Goal: Transaction & Acquisition: Purchase product/service

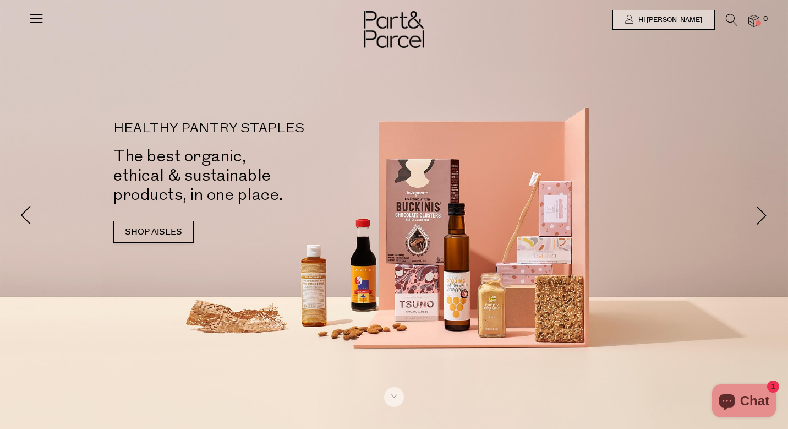
click at [33, 12] on icon at bounding box center [36, 17] width 15 height 15
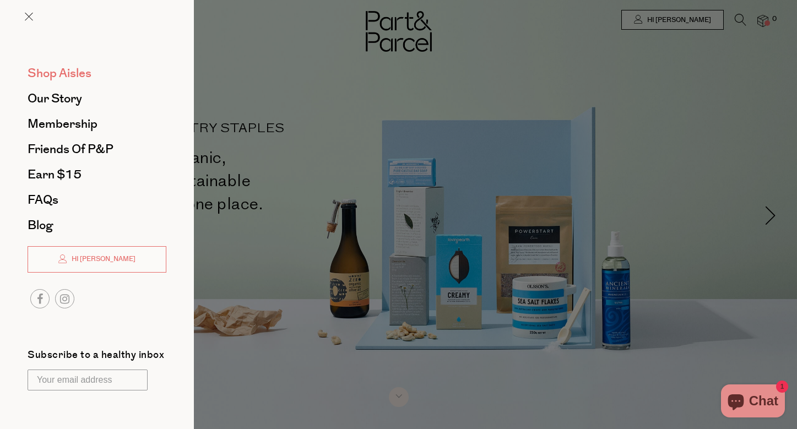
click at [56, 68] on span "Shop Aisles" at bounding box center [60, 73] width 64 height 18
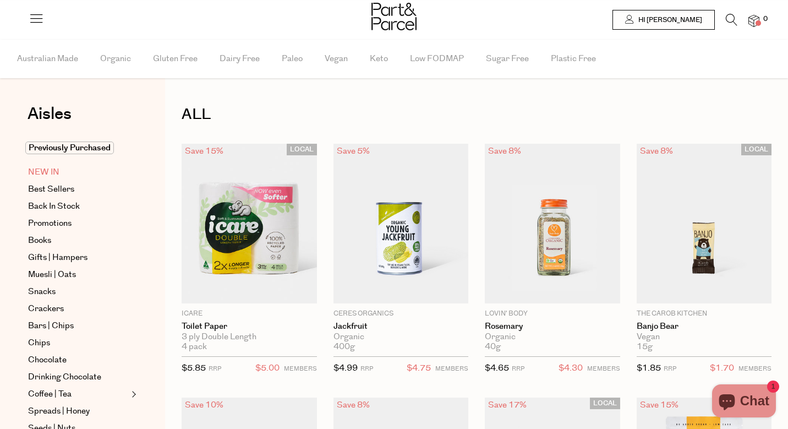
click at [40, 172] on span "NEW IN" at bounding box center [43, 172] width 31 height 13
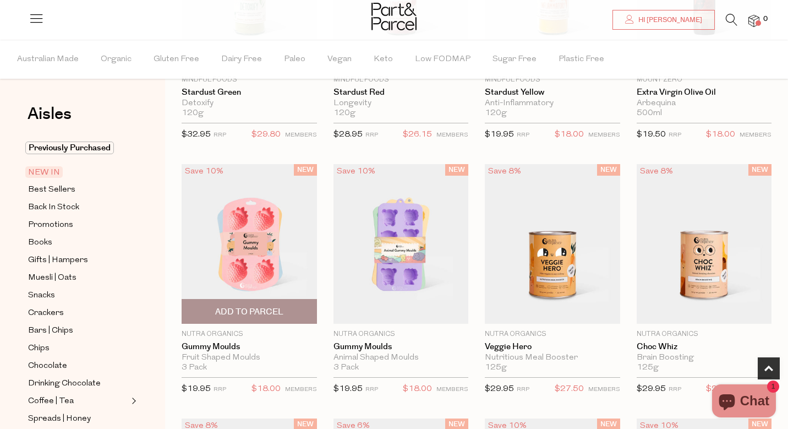
scroll to position [294, 0]
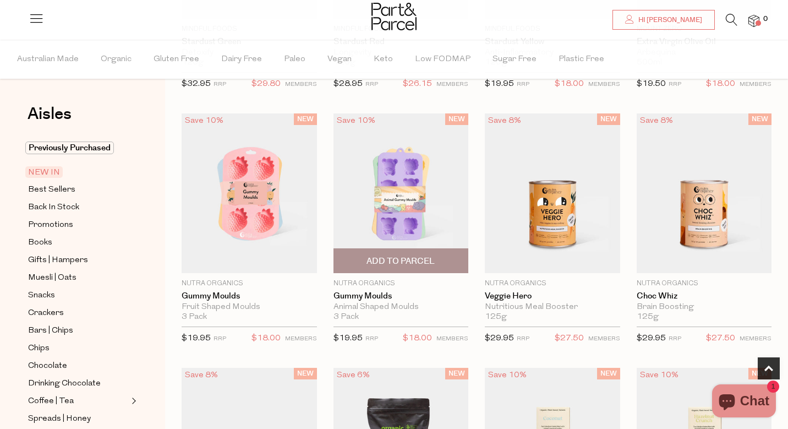
click at [422, 258] on span "Add To Parcel" at bounding box center [401, 261] width 68 height 12
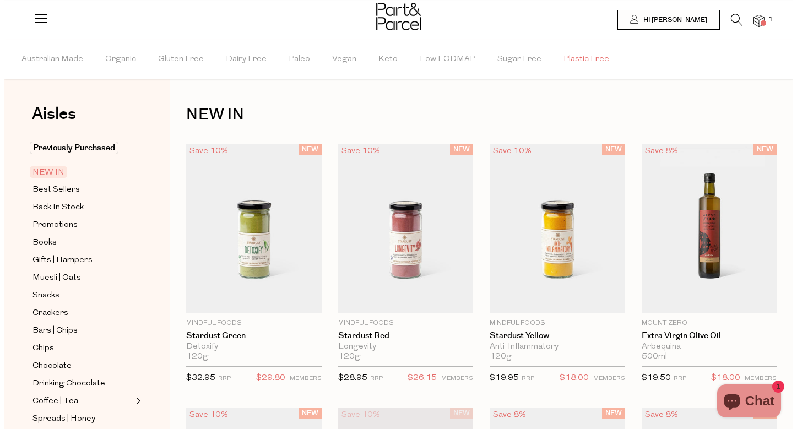
scroll to position [0, 0]
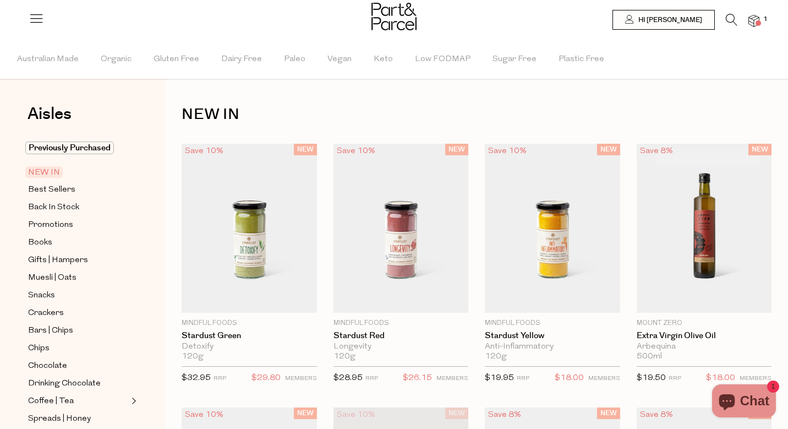
click at [729, 17] on icon at bounding box center [732, 20] width 12 height 12
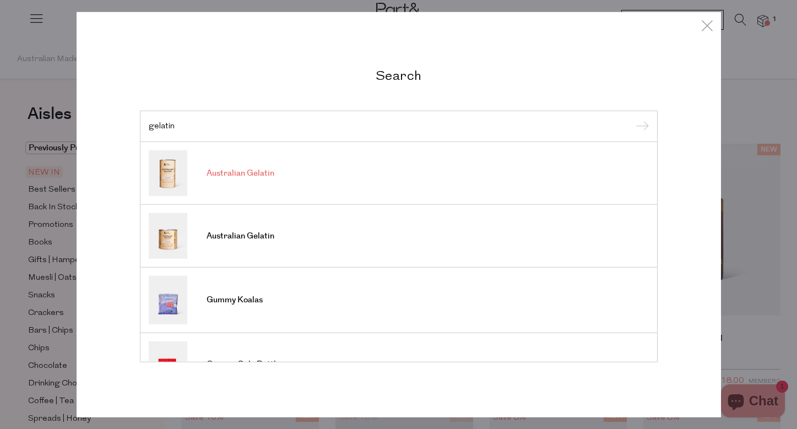
type input "gelatin"
click at [257, 177] on span "Australian Gelatin" at bounding box center [240, 173] width 68 height 11
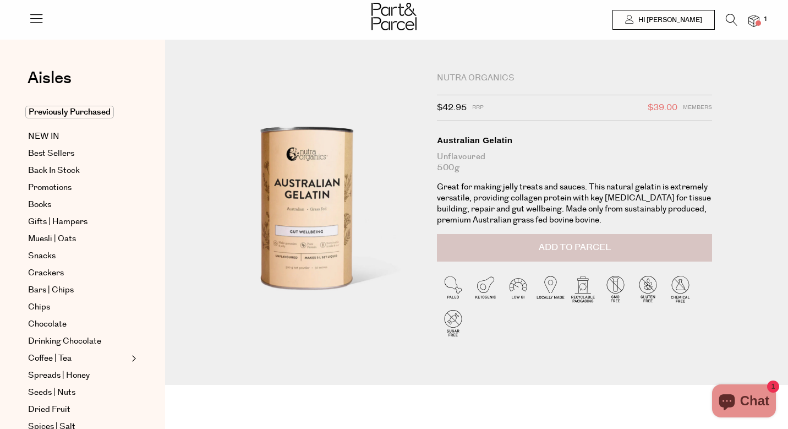
click at [505, 249] on button "Add to Parcel" at bounding box center [574, 248] width 275 height 28
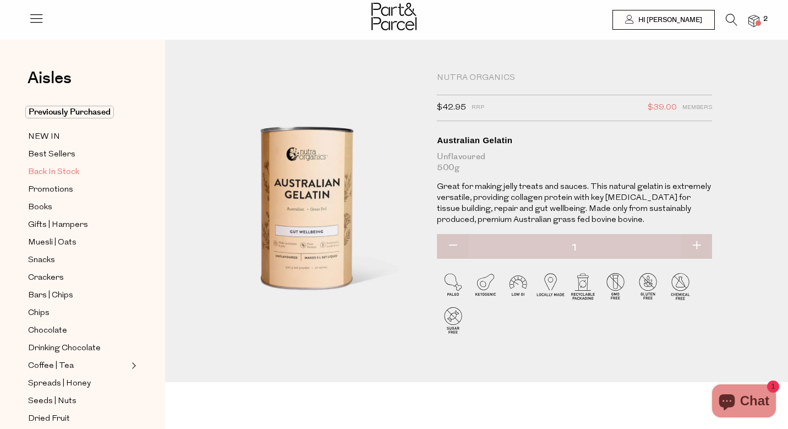
click at [70, 172] on span "Back In Stock" at bounding box center [53, 172] width 51 height 13
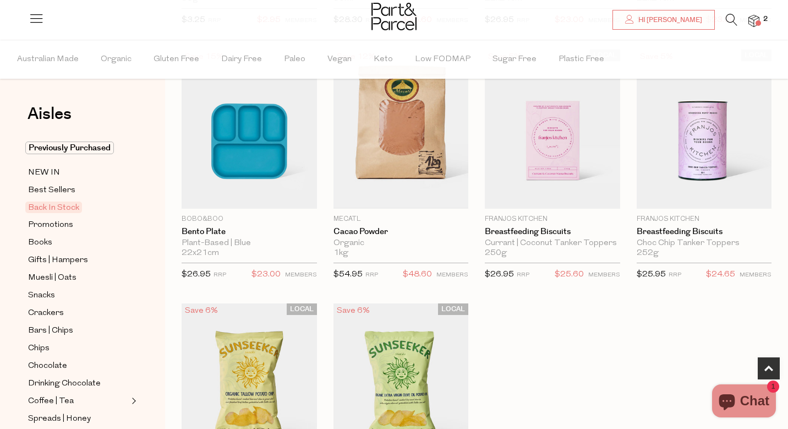
scroll to position [278, 0]
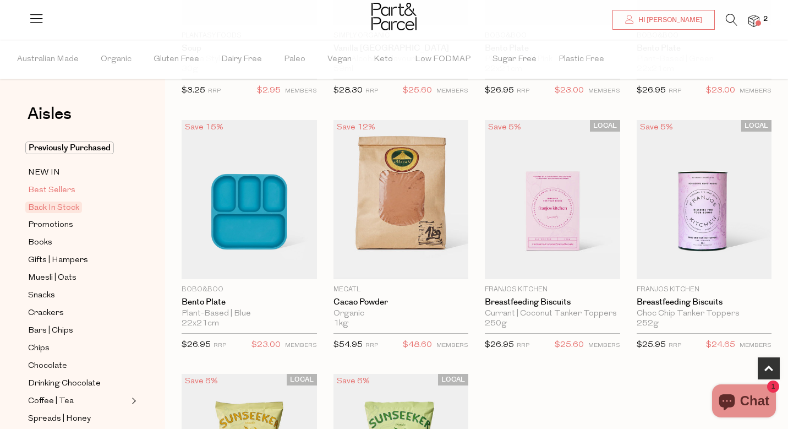
click at [67, 183] on link "Best Sellers" at bounding box center [78, 190] width 100 height 14
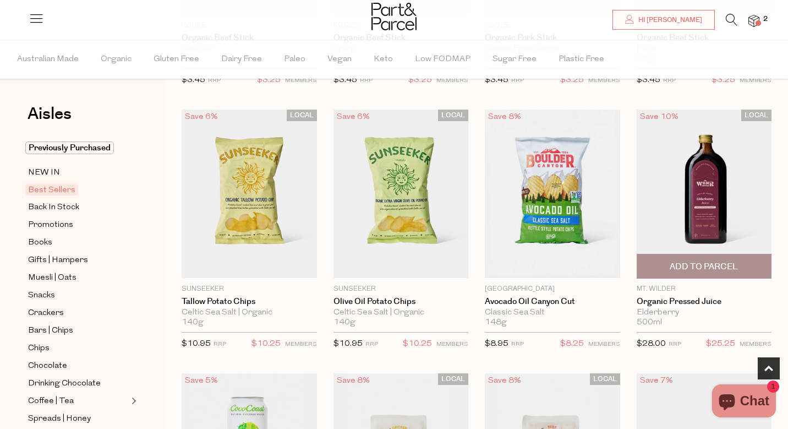
scroll to position [305, 0]
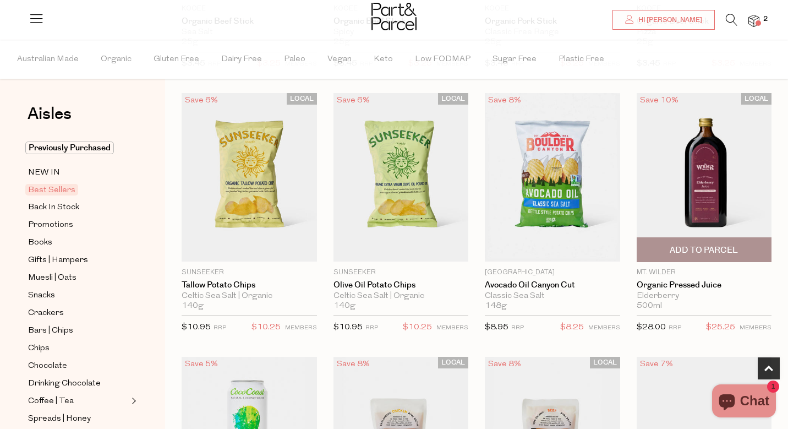
click at [701, 213] on img at bounding box center [704, 177] width 135 height 169
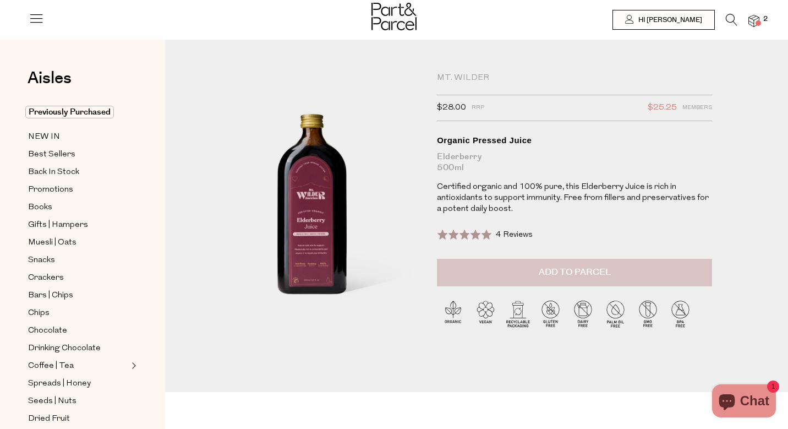
click at [512, 274] on button "Add to Parcel" at bounding box center [574, 273] width 275 height 28
click at [64, 157] on span "Best Sellers" at bounding box center [51, 154] width 47 height 13
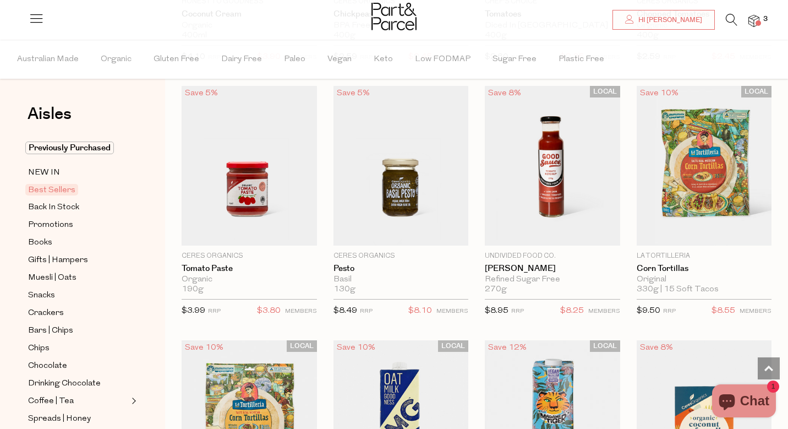
scroll to position [1596, 1]
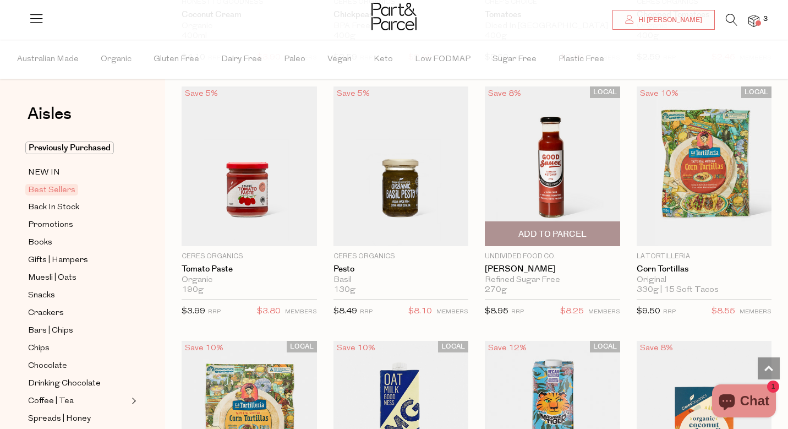
click at [582, 232] on span "Add To Parcel" at bounding box center [553, 234] width 68 height 12
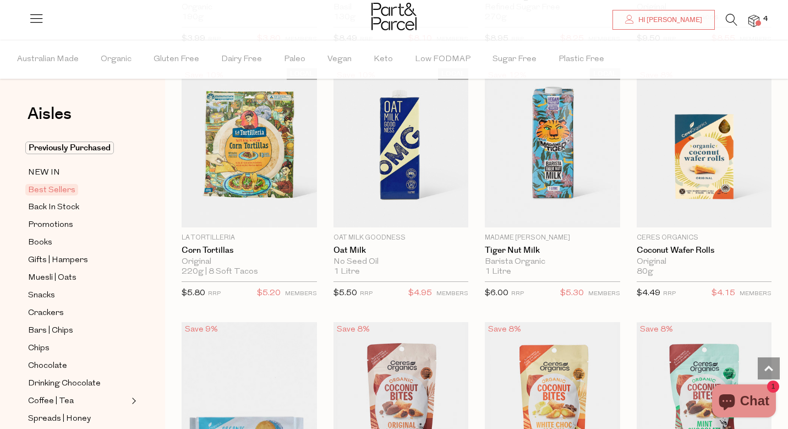
scroll to position [1879, 1]
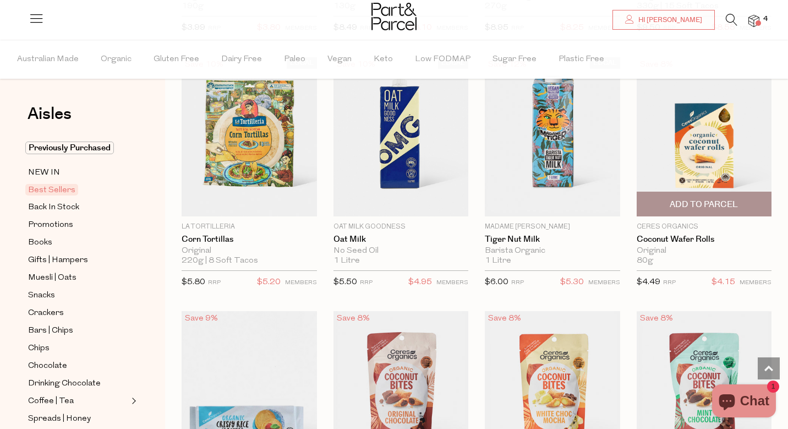
click at [689, 199] on span "Add To Parcel" at bounding box center [704, 205] width 68 height 12
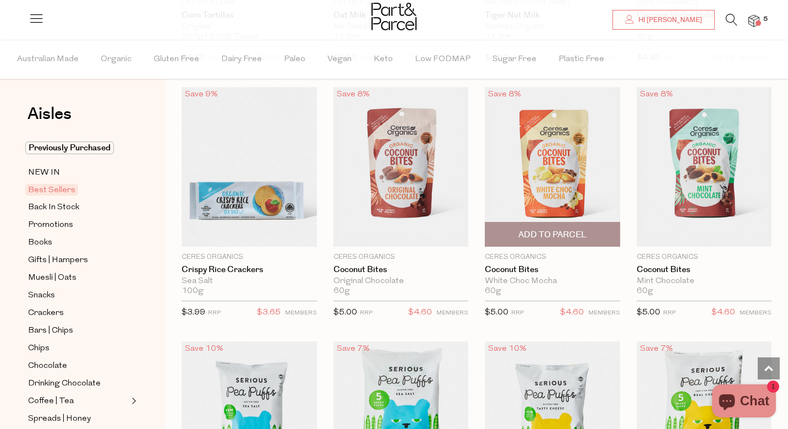
scroll to position [2108, 1]
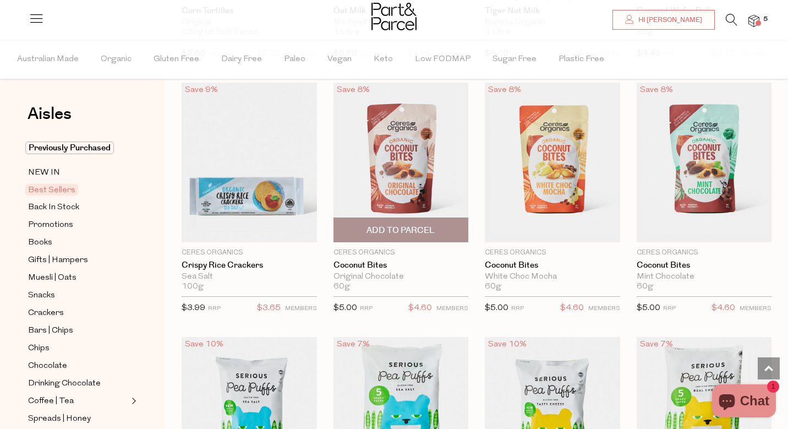
click at [437, 230] on span "Add To Parcel" at bounding box center [401, 230] width 129 height 24
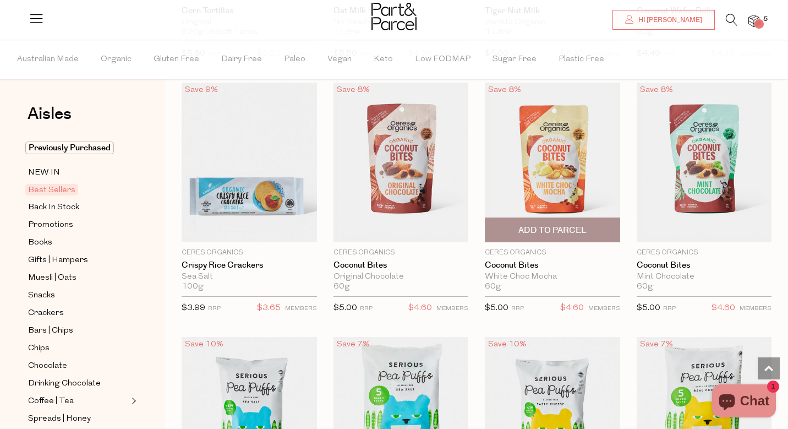
click at [552, 231] on span "Add To Parcel" at bounding box center [553, 231] width 68 height 12
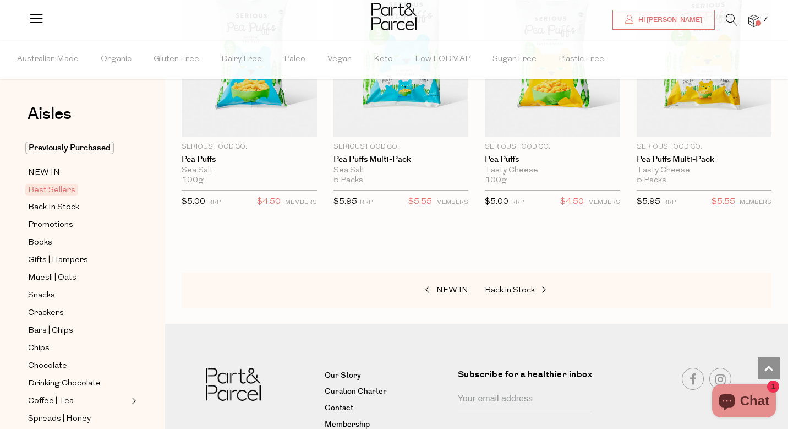
scroll to position [2468, 1]
click at [64, 220] on span "Promotions" at bounding box center [50, 225] width 45 height 13
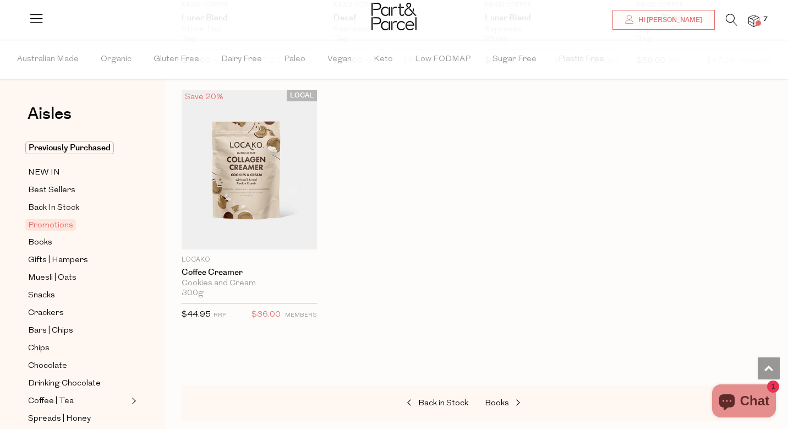
scroll to position [830, 1]
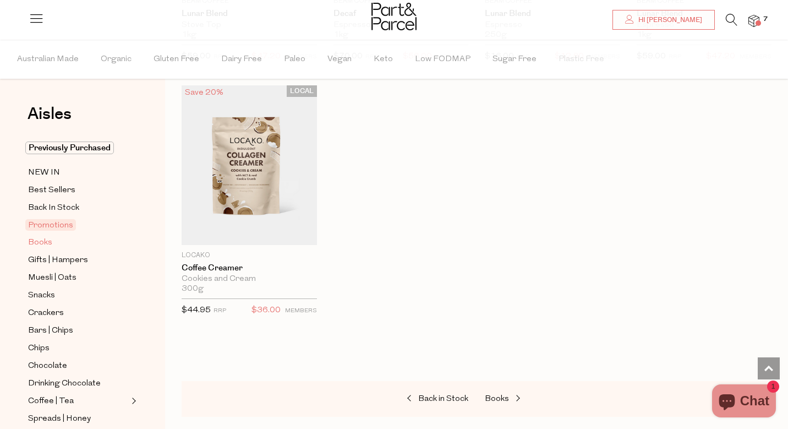
click at [39, 241] on span "Books" at bounding box center [40, 242] width 24 height 13
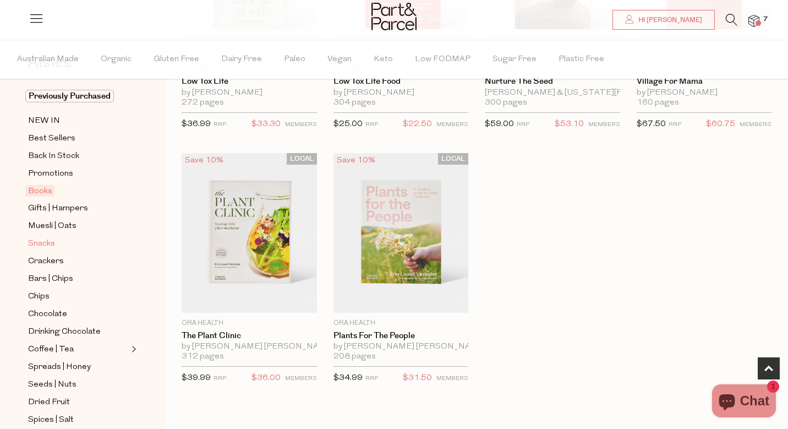
scroll to position [55, 0]
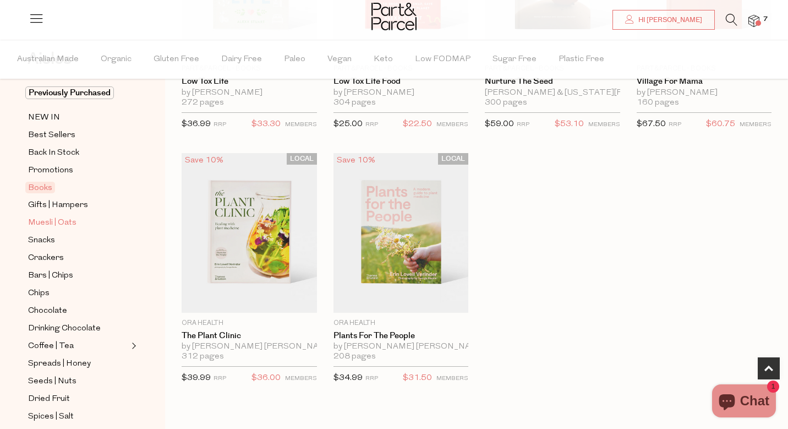
click at [75, 227] on link "Muesli | Oats" at bounding box center [78, 223] width 100 height 14
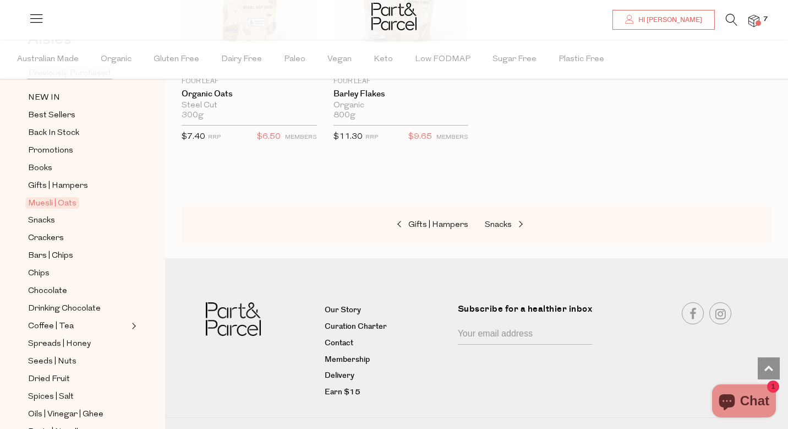
scroll to position [83, 0]
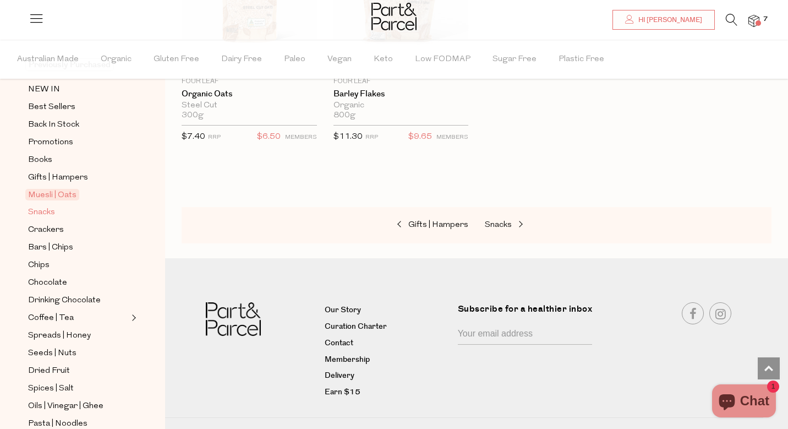
click at [44, 214] on span "Snacks" at bounding box center [41, 212] width 27 height 13
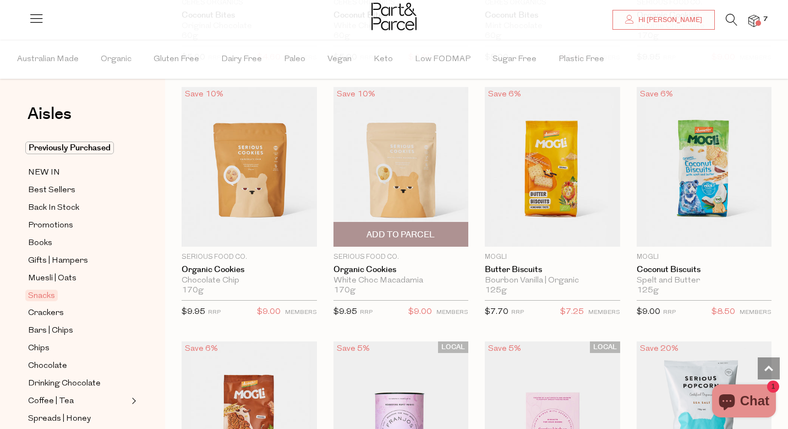
scroll to position [2146, 3]
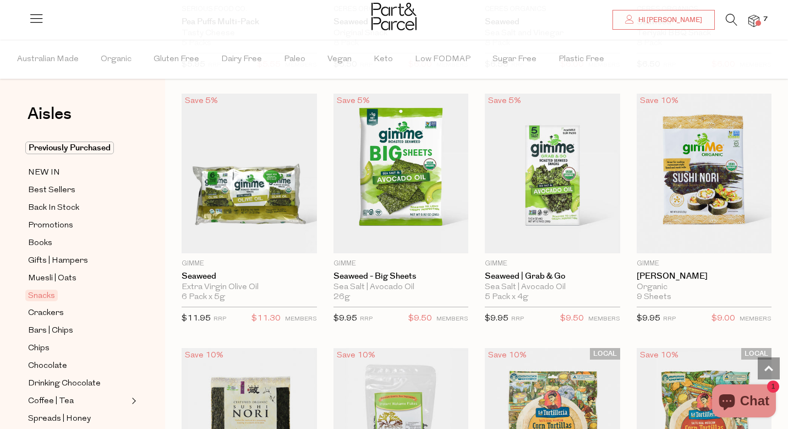
scroll to position [3382, 3]
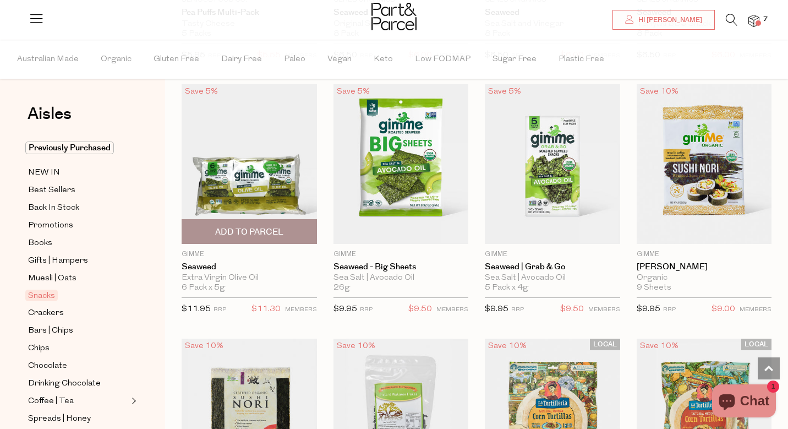
click at [287, 226] on span "Add To Parcel" at bounding box center [249, 232] width 129 height 24
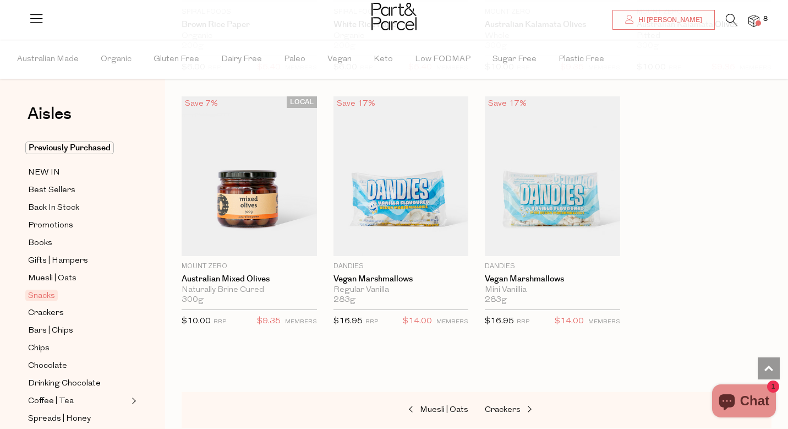
scroll to position [4127, 6]
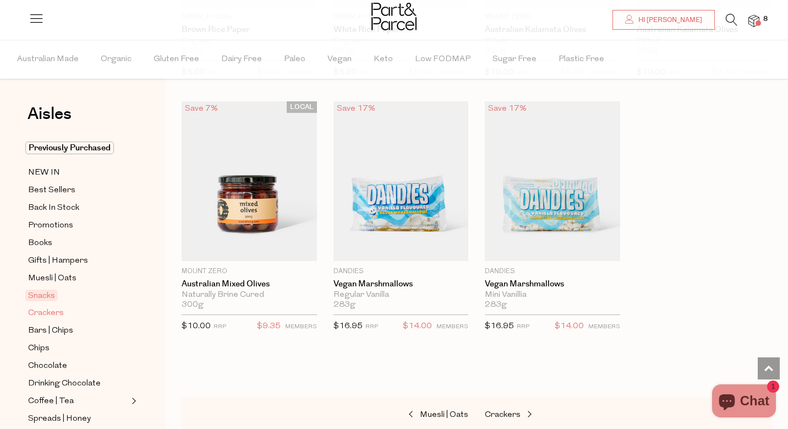
click at [50, 309] on span "Crackers" at bounding box center [46, 313] width 36 height 13
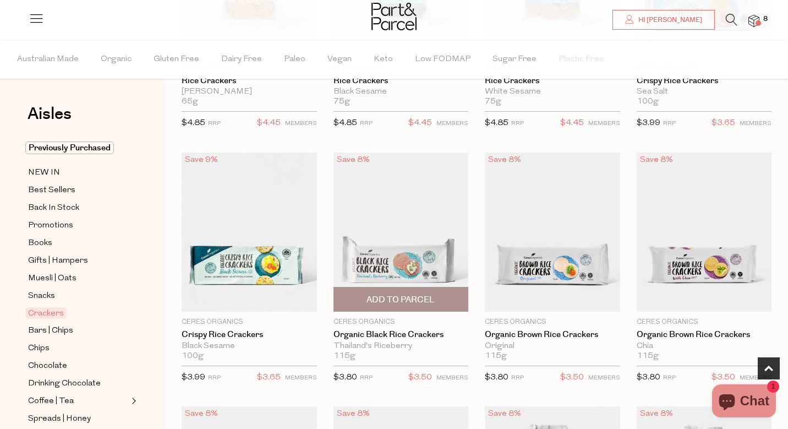
scroll to position [323, 6]
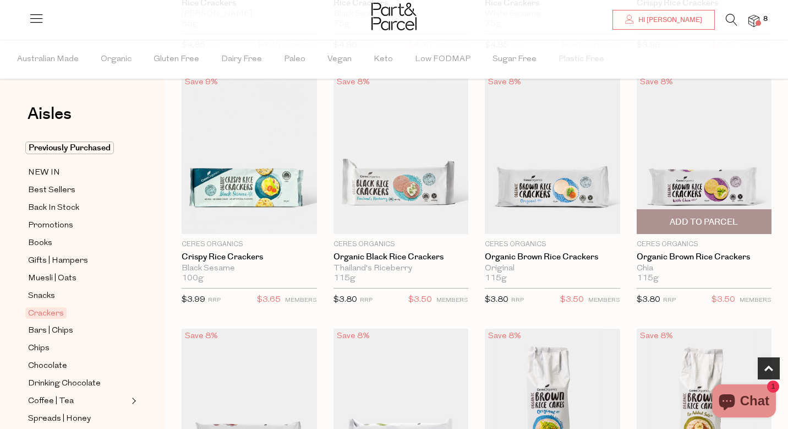
click at [727, 218] on span "Add To Parcel" at bounding box center [704, 222] width 68 height 12
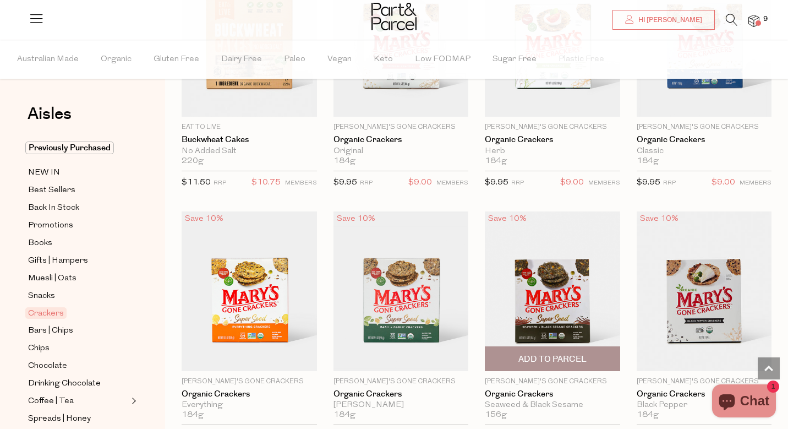
scroll to position [1204, 6]
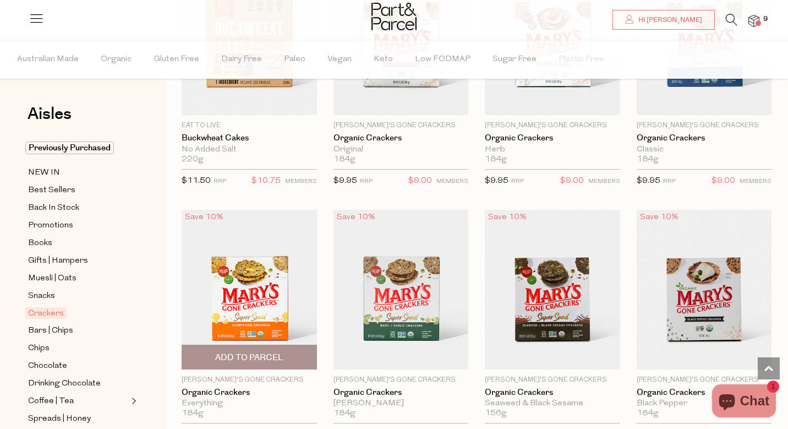
click at [270, 352] on span "Add To Parcel" at bounding box center [249, 358] width 68 height 12
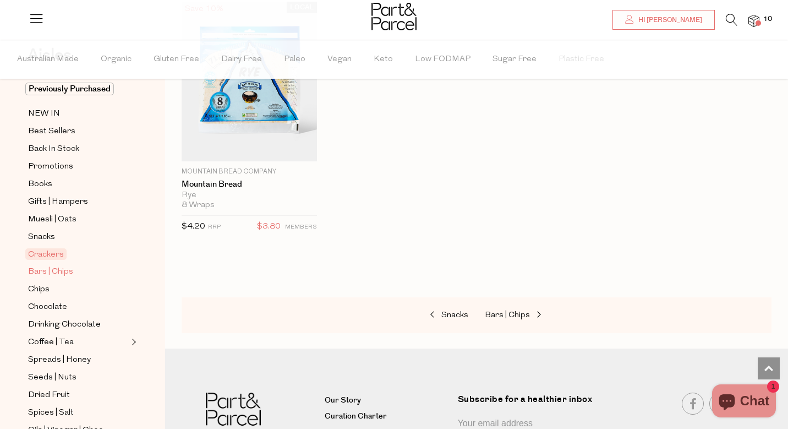
scroll to position [64, 0]
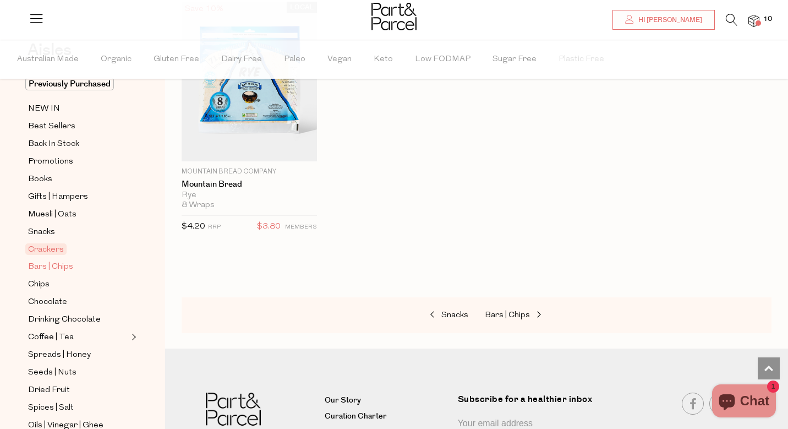
click at [53, 262] on span "Bars | Chips" at bounding box center [50, 266] width 45 height 13
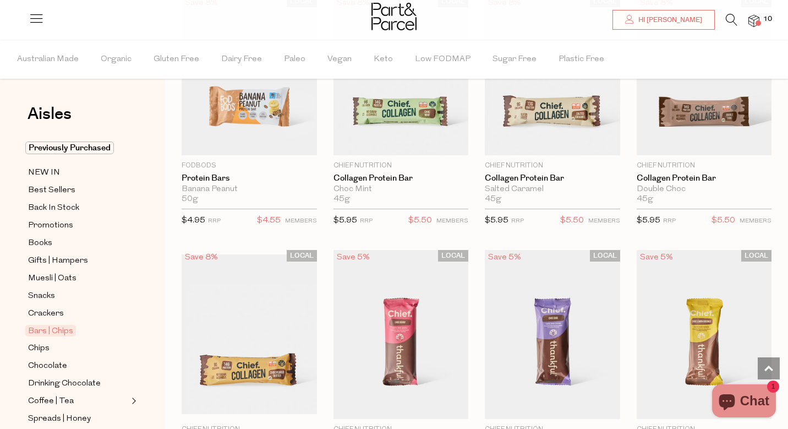
scroll to position [898, 7]
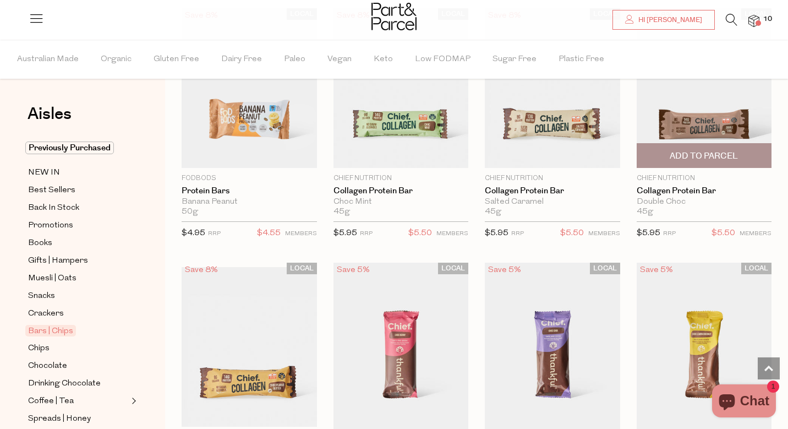
click at [702, 154] on span "Add To Parcel" at bounding box center [704, 156] width 68 height 12
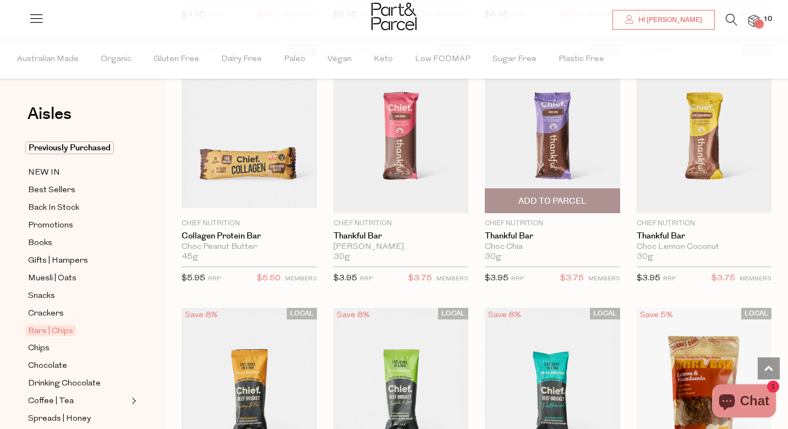
scroll to position [1140, 7]
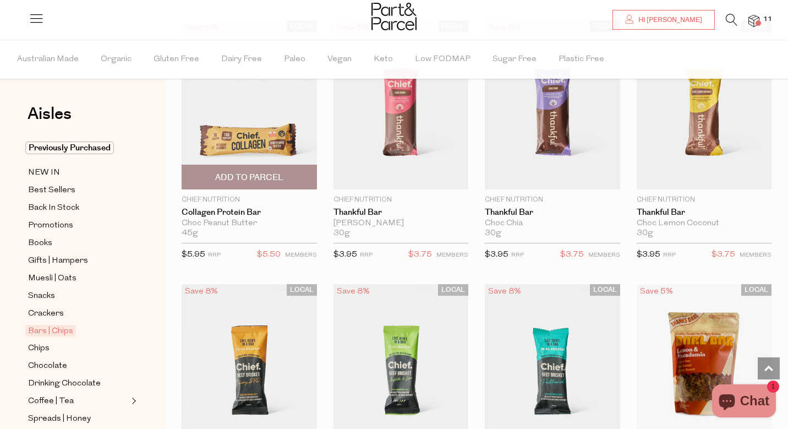
click at [292, 174] on span "Add To Parcel" at bounding box center [249, 177] width 129 height 24
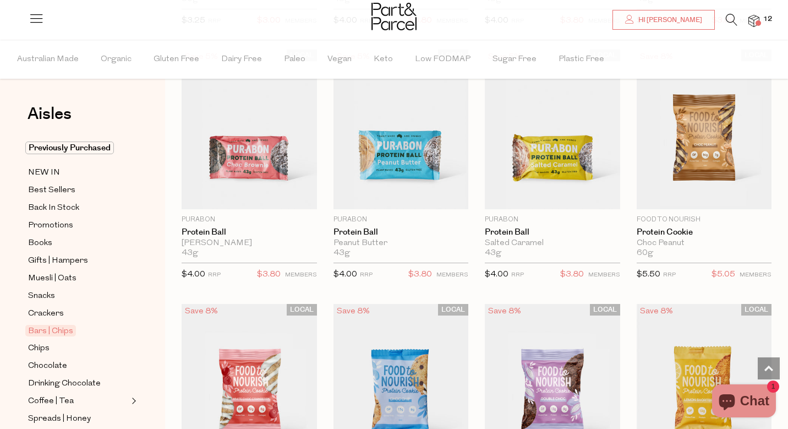
scroll to position [2654, 8]
click at [702, 199] on span "Add To Parcel" at bounding box center [704, 197] width 129 height 24
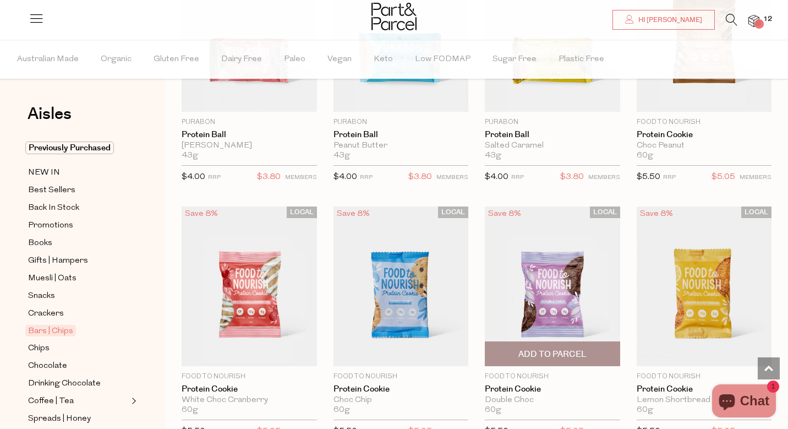
scroll to position [2798, 8]
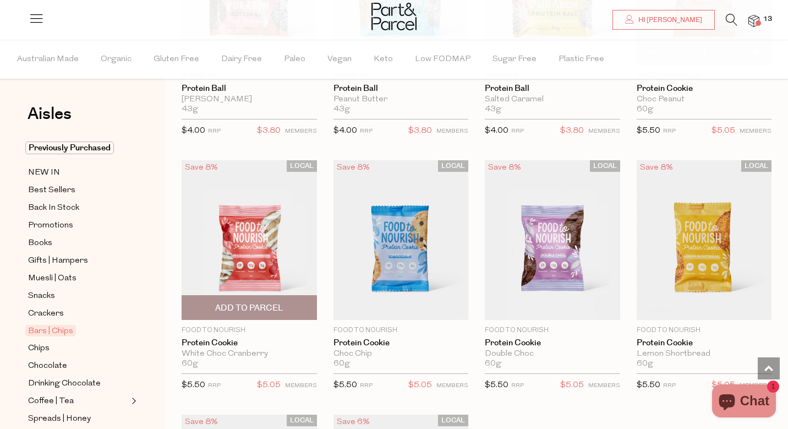
click at [271, 302] on span "Add To Parcel" at bounding box center [249, 308] width 68 height 12
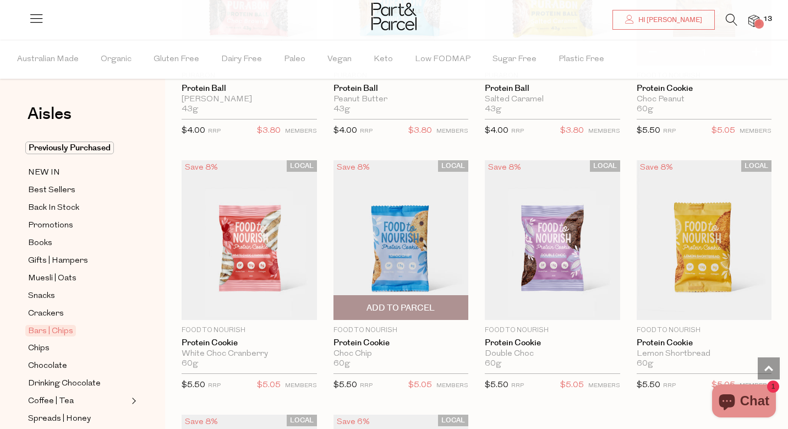
click at [400, 296] on span "Add To Parcel" at bounding box center [401, 308] width 129 height 24
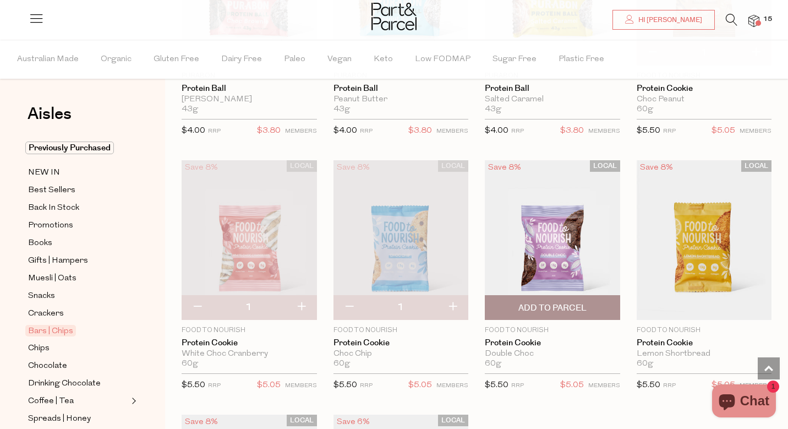
click at [544, 296] on span "Add To Parcel" at bounding box center [552, 308] width 129 height 24
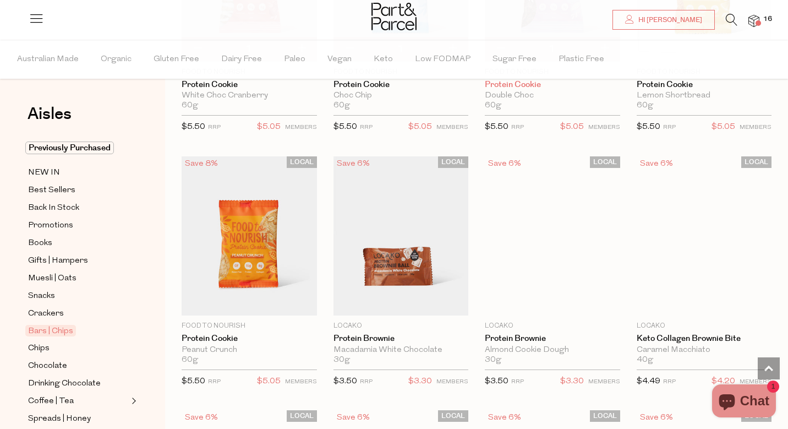
scroll to position [3058, 8]
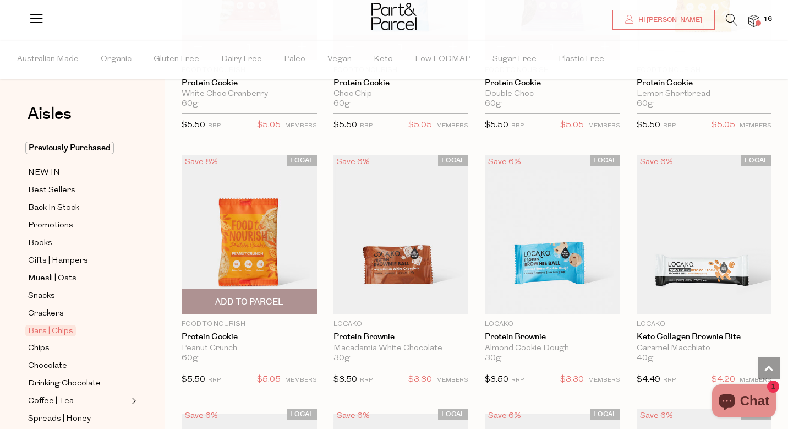
click at [280, 297] on span "Add To Parcel" at bounding box center [249, 302] width 129 height 24
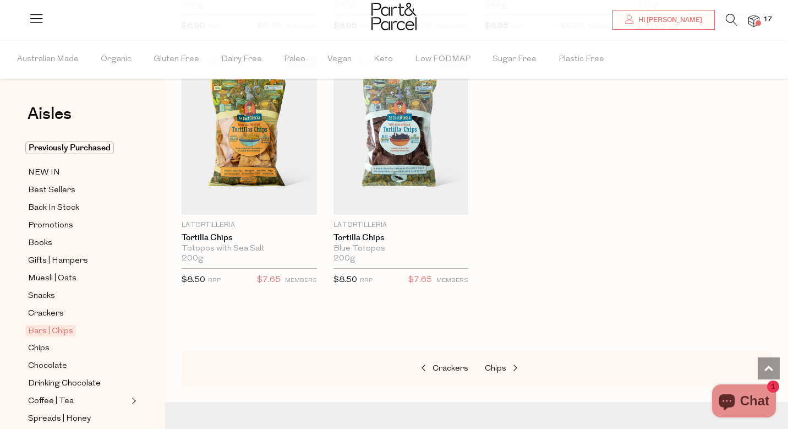
scroll to position [4455, 8]
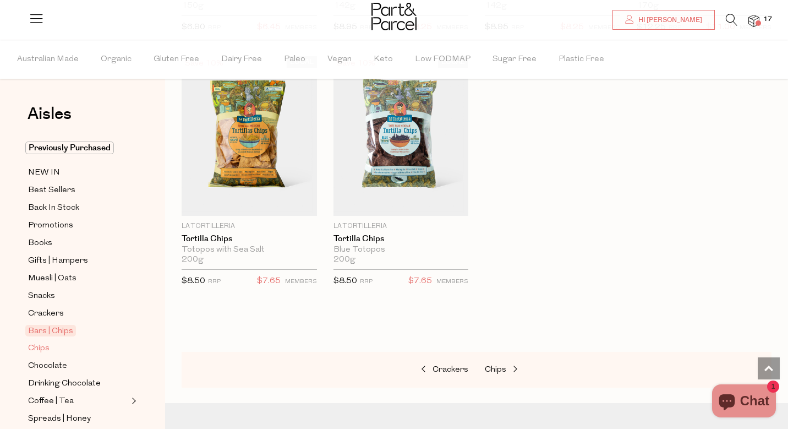
click at [37, 347] on span "Chips" at bounding box center [38, 348] width 21 height 13
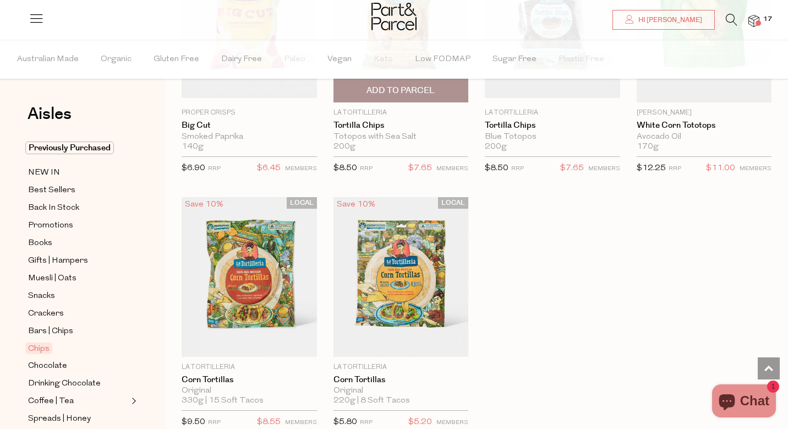
scroll to position [976, 8]
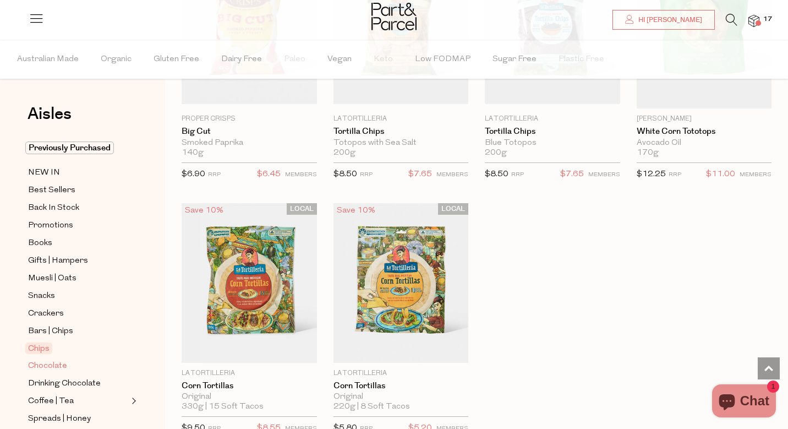
click at [54, 365] on span "Chocolate" at bounding box center [47, 365] width 39 height 13
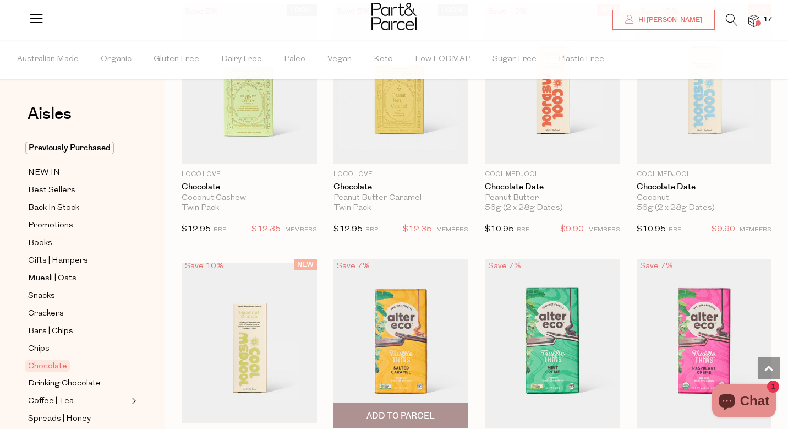
scroll to position [804, 8]
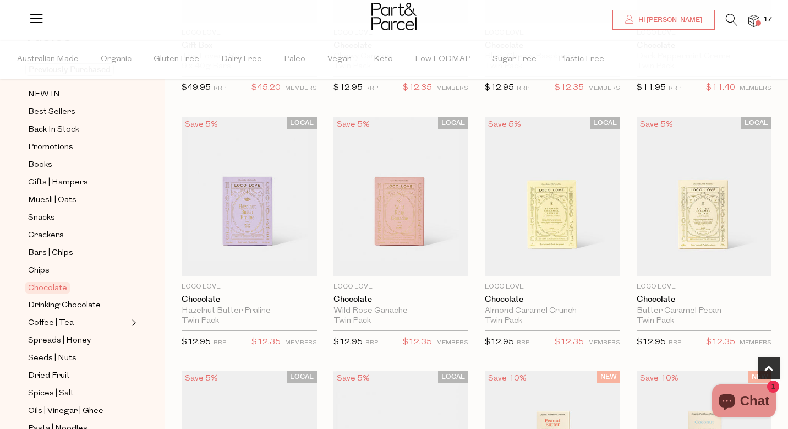
scroll to position [88, 0]
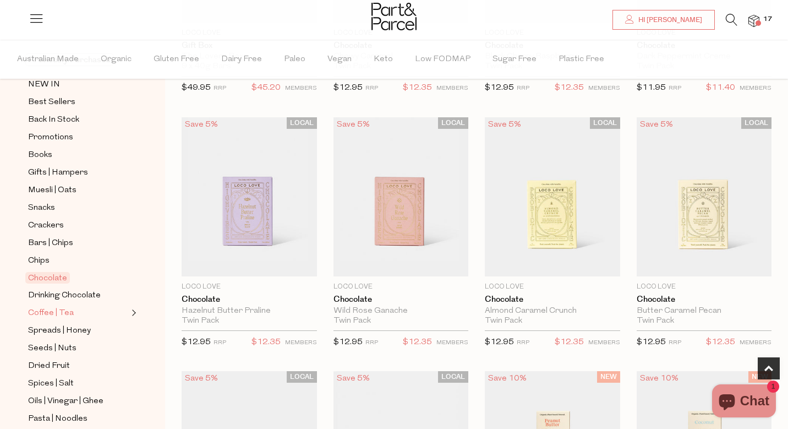
click at [58, 312] on span "Coffee | Tea" at bounding box center [51, 313] width 46 height 13
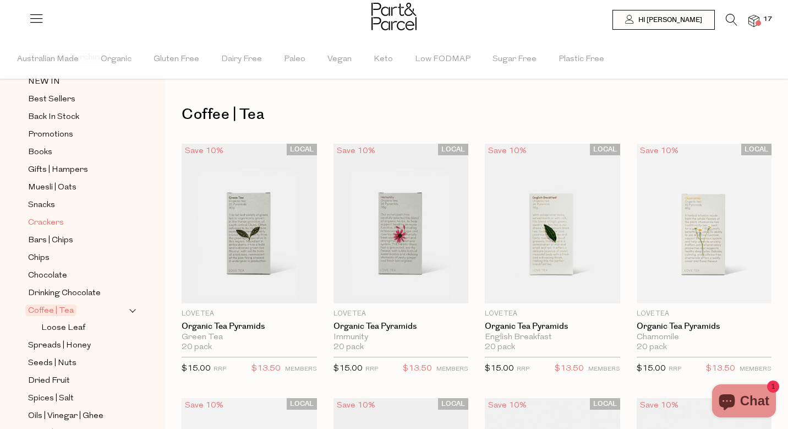
scroll to position [94, 0]
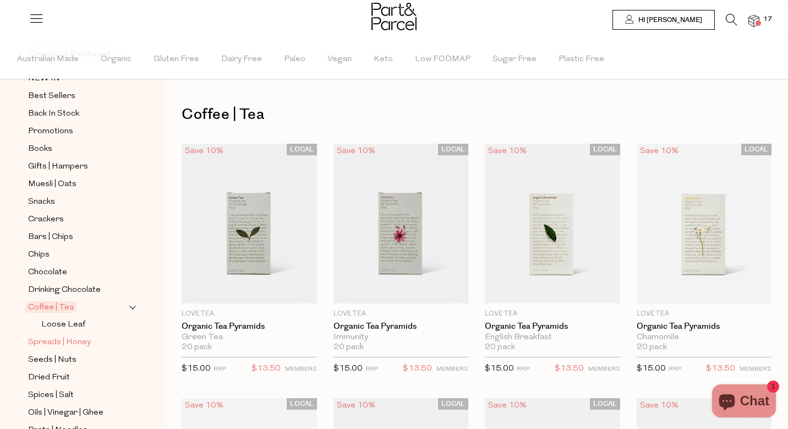
click at [74, 342] on span "Spreads | Honey" at bounding box center [59, 342] width 63 height 13
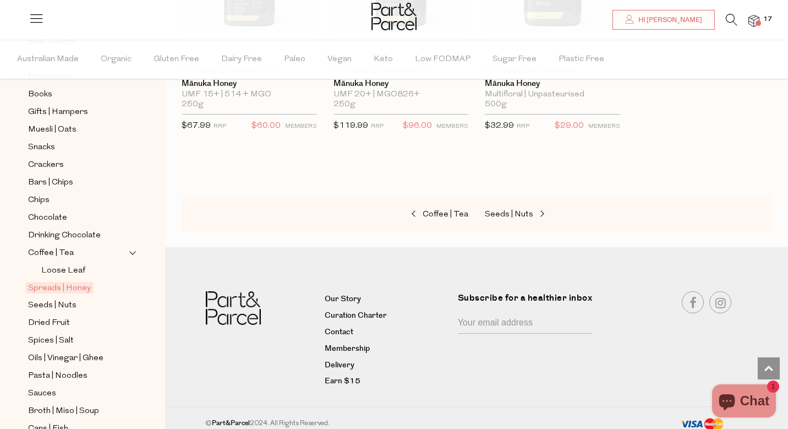
scroll to position [218, 0]
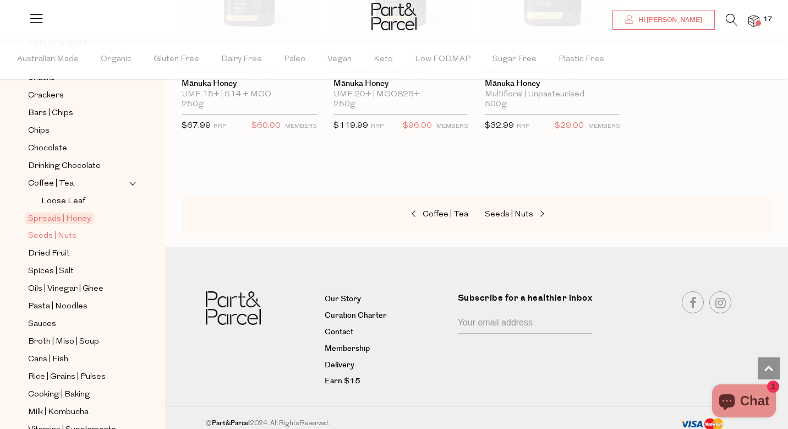
click at [40, 232] on span "Seeds | Nuts" at bounding box center [52, 236] width 48 height 13
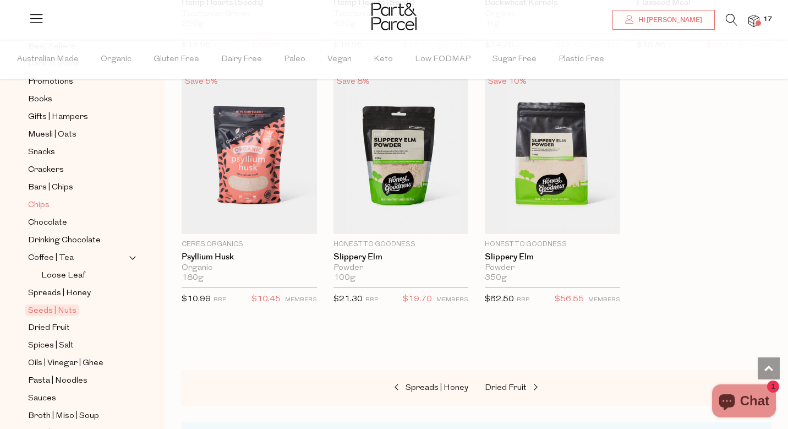
scroll to position [179, 0]
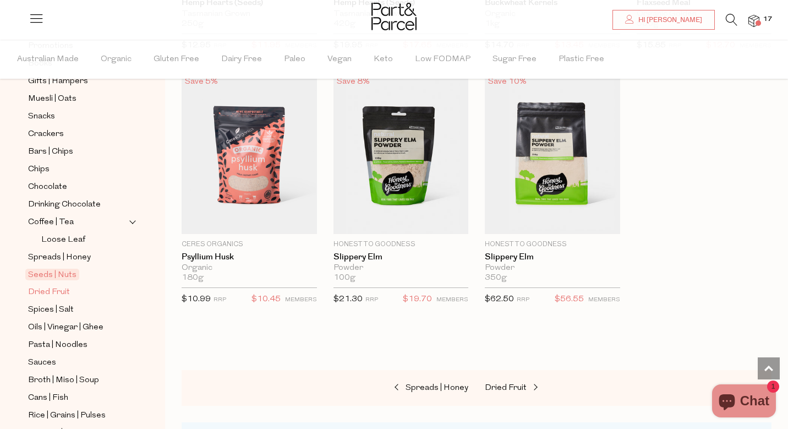
click at [46, 288] on span "Dried Fruit" at bounding box center [49, 292] width 42 height 13
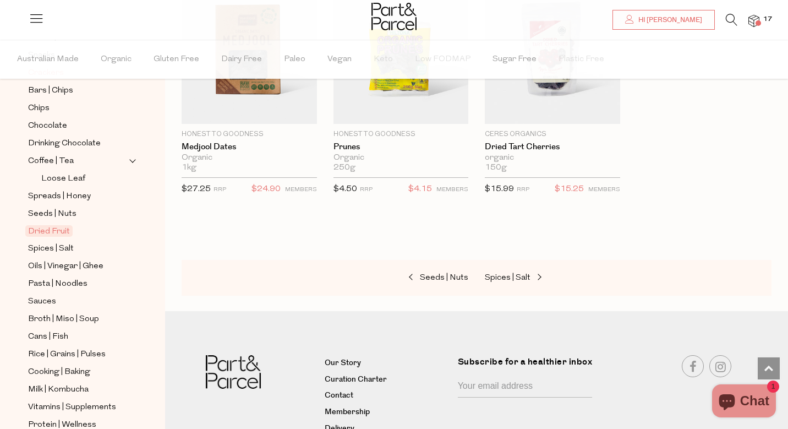
scroll to position [249, 0]
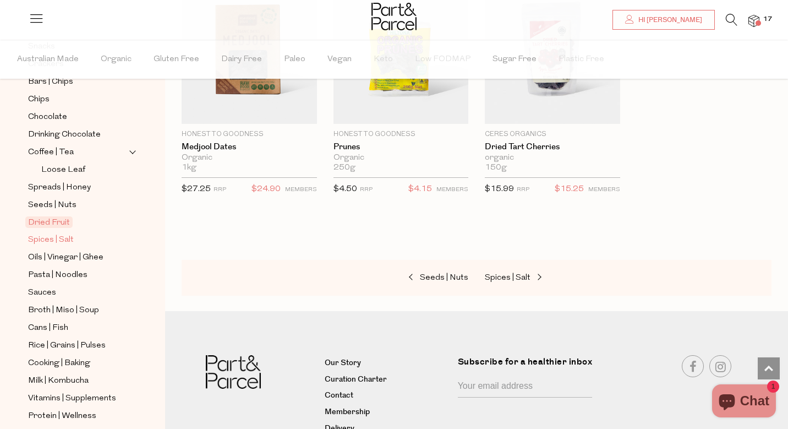
click at [44, 237] on span "Spices | Salt" at bounding box center [51, 239] width 46 height 13
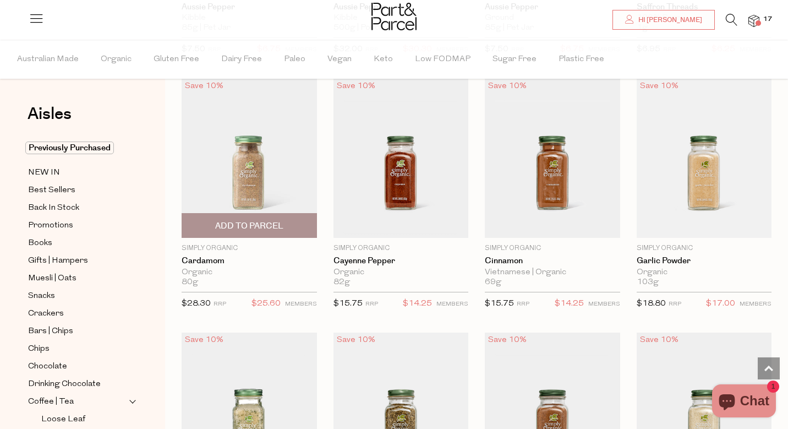
scroll to position [1351, 8]
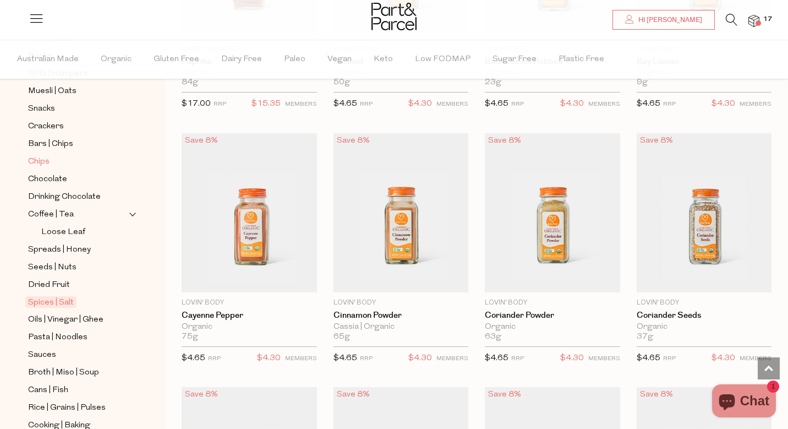
scroll to position [249, 0]
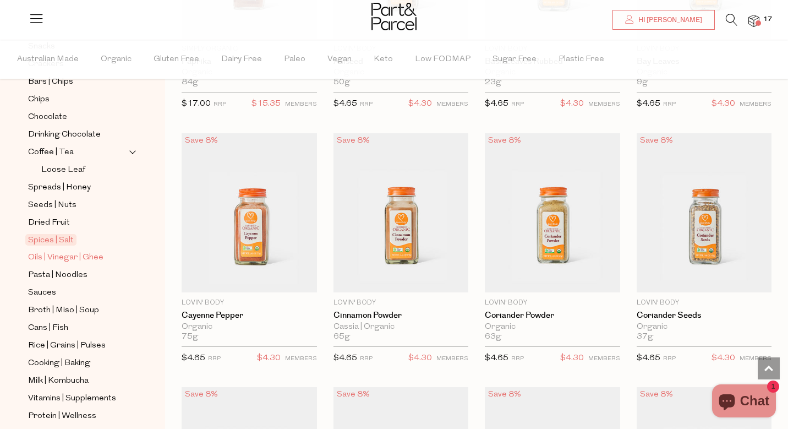
click at [66, 258] on span "Oils | Vinegar | Ghee" at bounding box center [65, 257] width 75 height 13
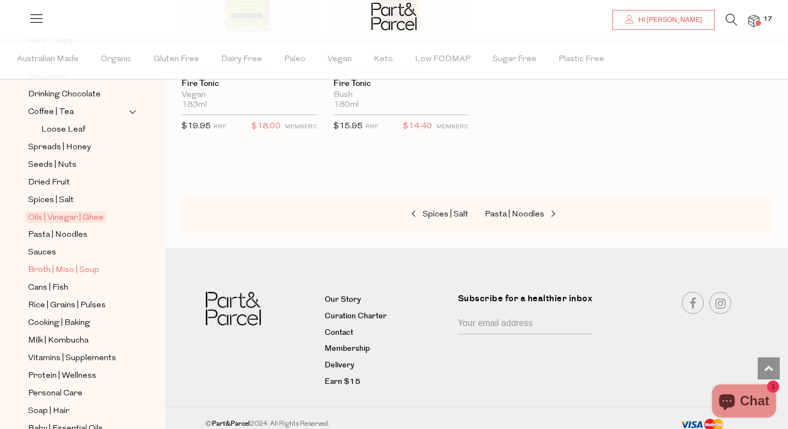
scroll to position [305, 0]
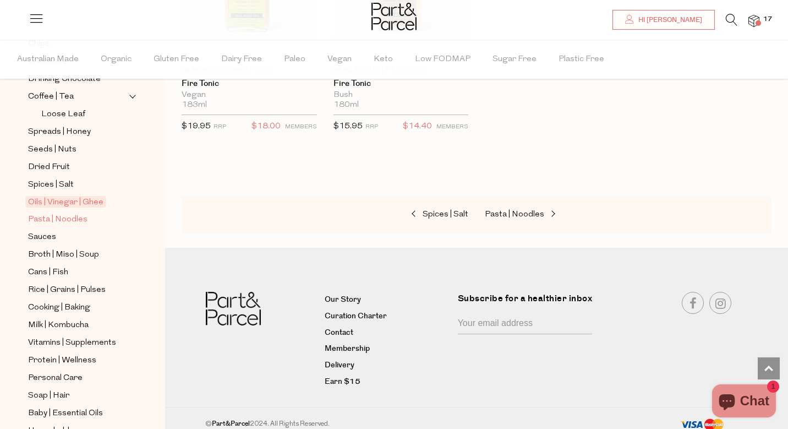
click at [55, 220] on span "Pasta | Noodles" at bounding box center [57, 219] width 59 height 13
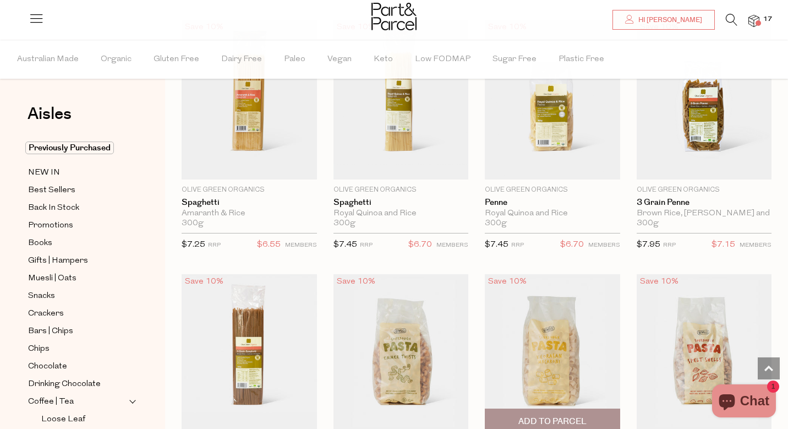
scroll to position [868, 8]
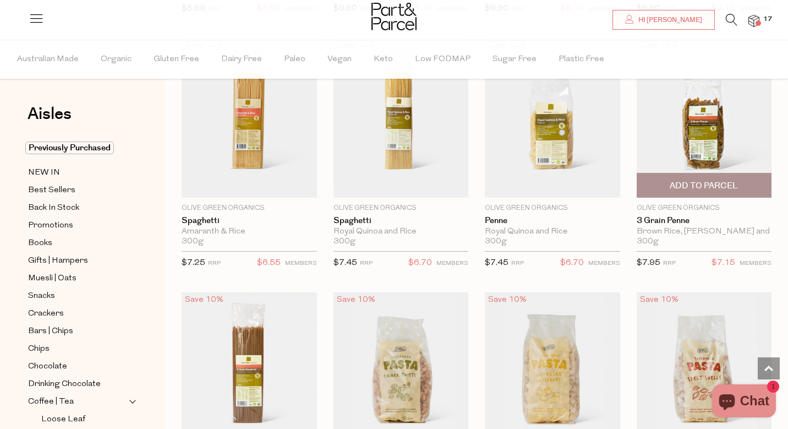
click at [680, 181] on span "Add To Parcel" at bounding box center [704, 186] width 68 height 12
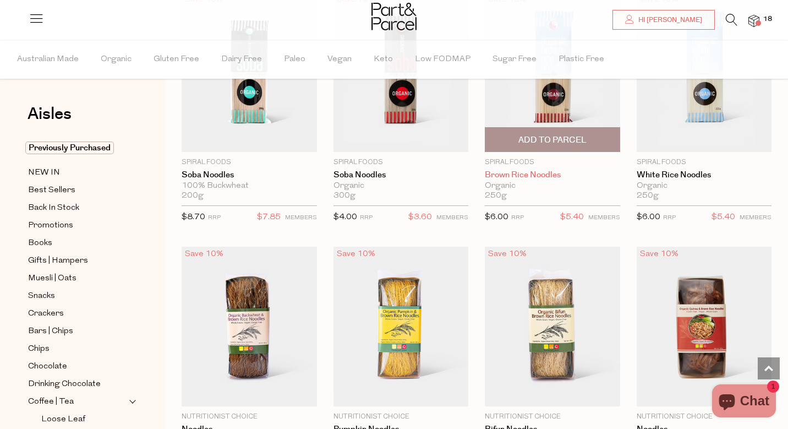
scroll to position [2502, 8]
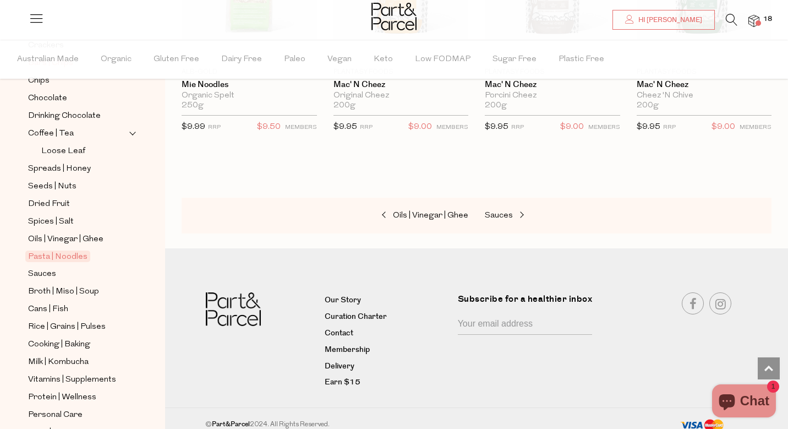
scroll to position [301, 0]
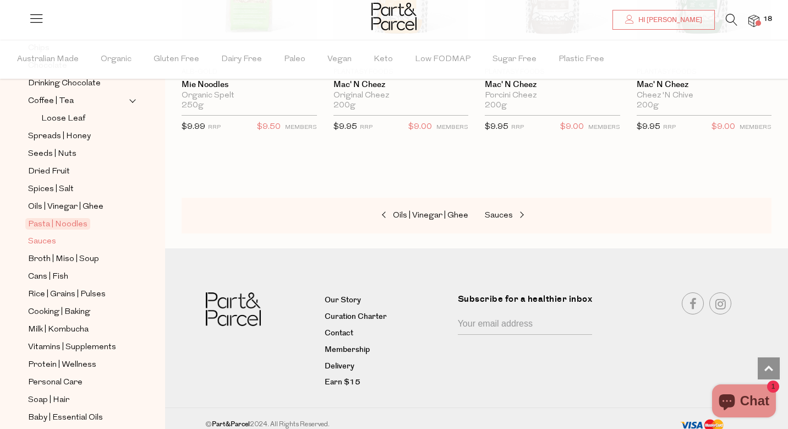
click at [30, 240] on span "Sauces" at bounding box center [42, 241] width 28 height 13
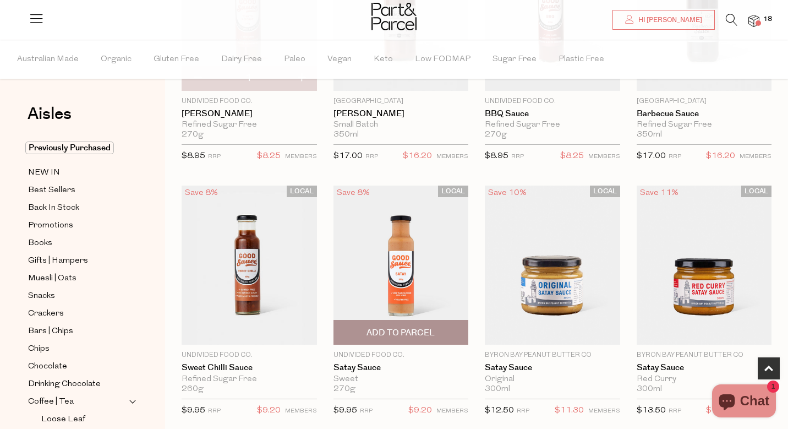
scroll to position [272, 8]
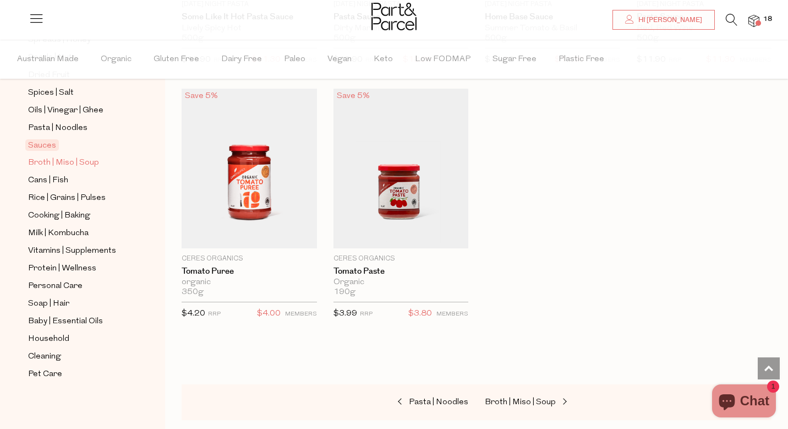
scroll to position [397, 0]
click at [72, 164] on span "Broth | Miso | Soup" at bounding box center [63, 162] width 71 height 13
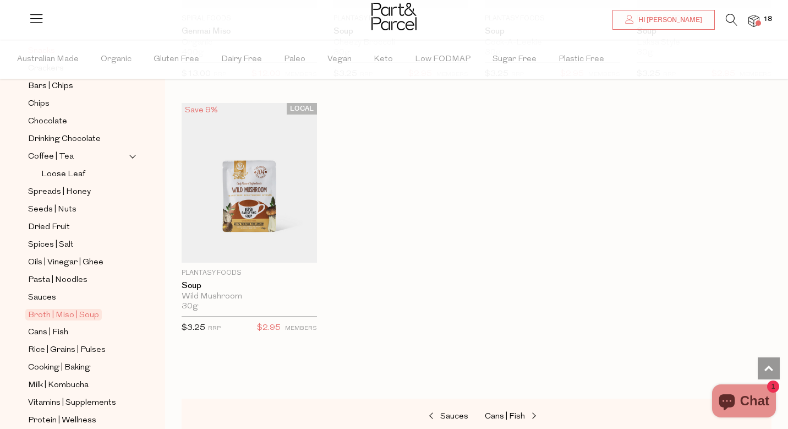
scroll to position [268, 0]
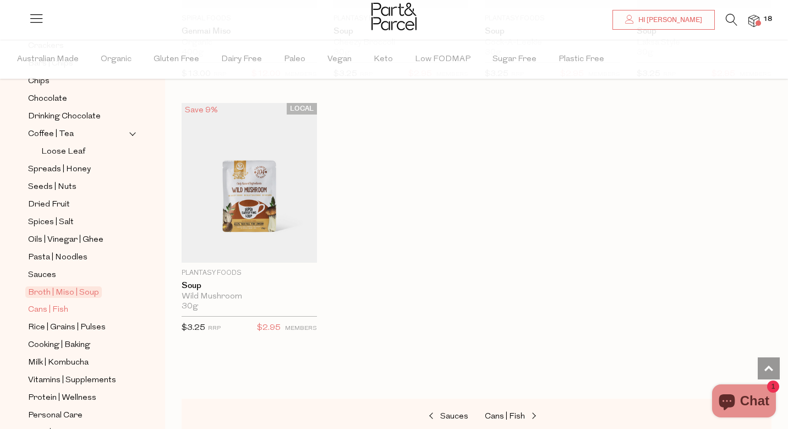
click at [53, 306] on span "Cans | Fish" at bounding box center [48, 309] width 40 height 13
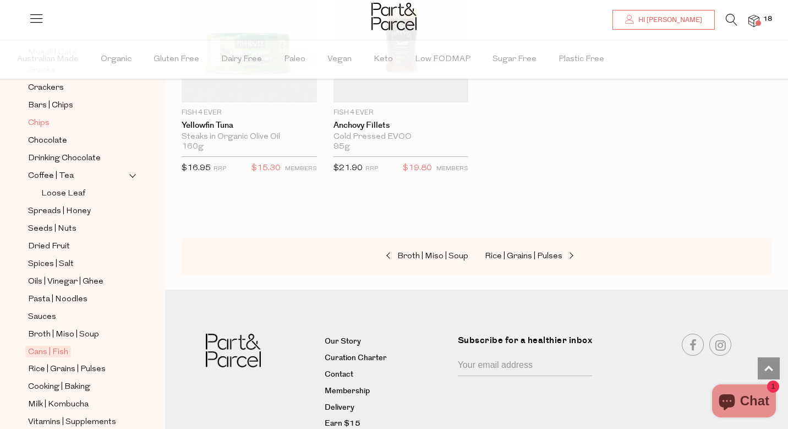
scroll to position [264, 0]
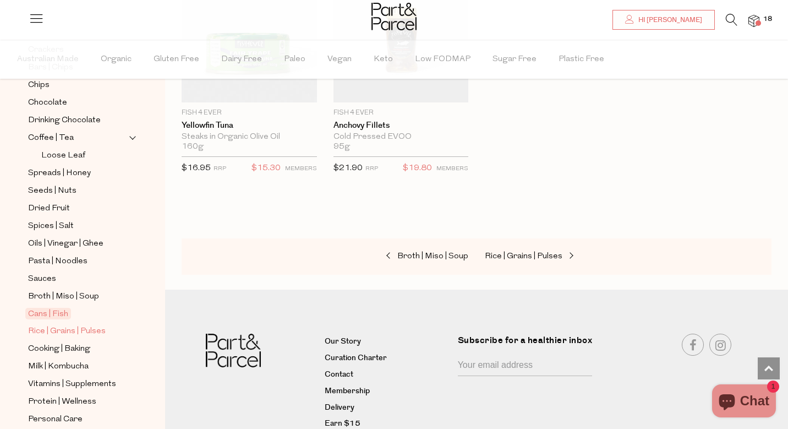
click at [59, 330] on span "Rice | Grains | Pulses" at bounding box center [67, 331] width 78 height 13
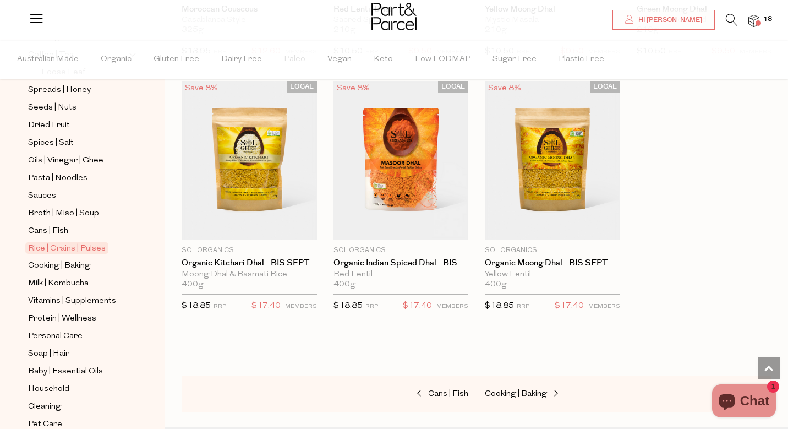
scroll to position [351, 0]
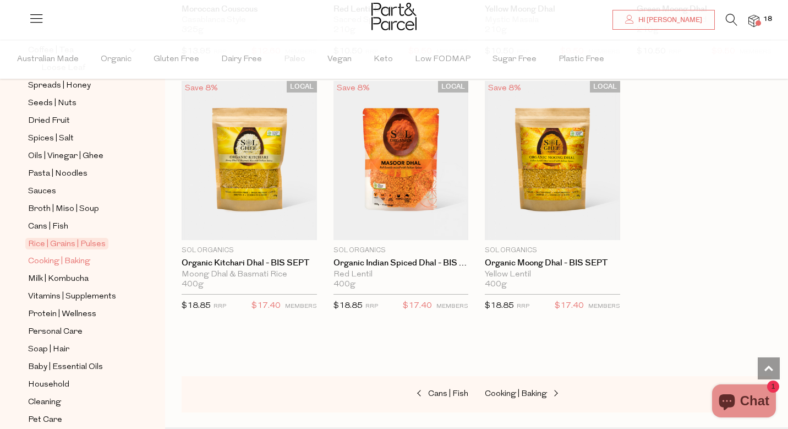
click at [62, 261] on span "Cooking | Baking" at bounding box center [59, 261] width 62 height 13
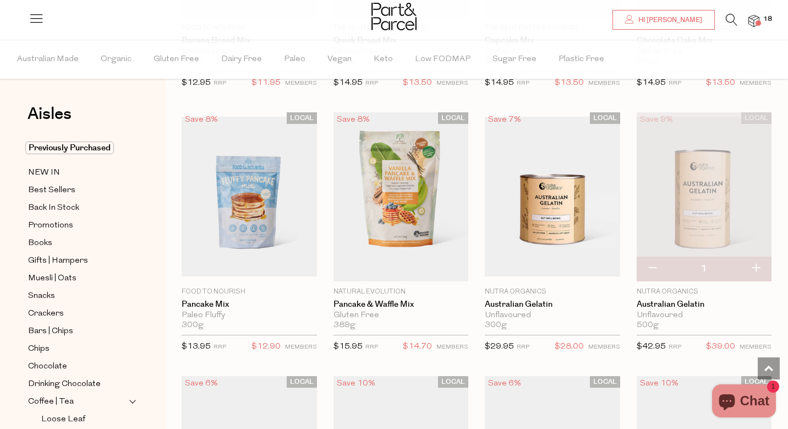
scroll to position [795, 8]
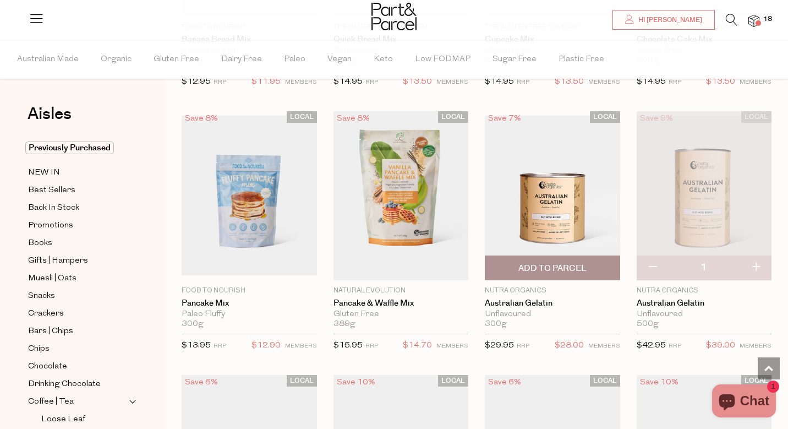
click at [570, 265] on span "Add To Parcel" at bounding box center [553, 269] width 68 height 12
click at [645, 268] on button "button" at bounding box center [652, 267] width 31 height 24
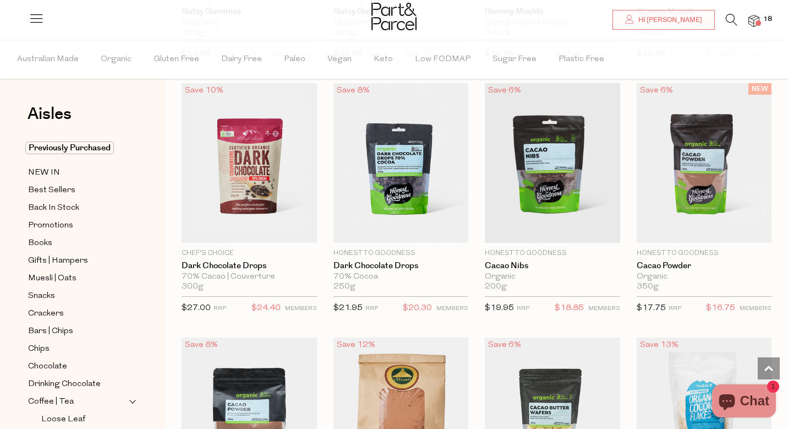
scroll to position [1601, 8]
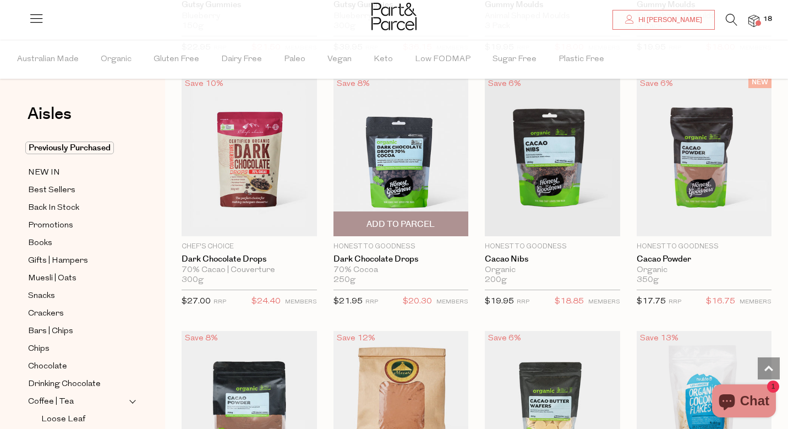
click at [367, 220] on span "Add To Parcel" at bounding box center [401, 225] width 68 height 12
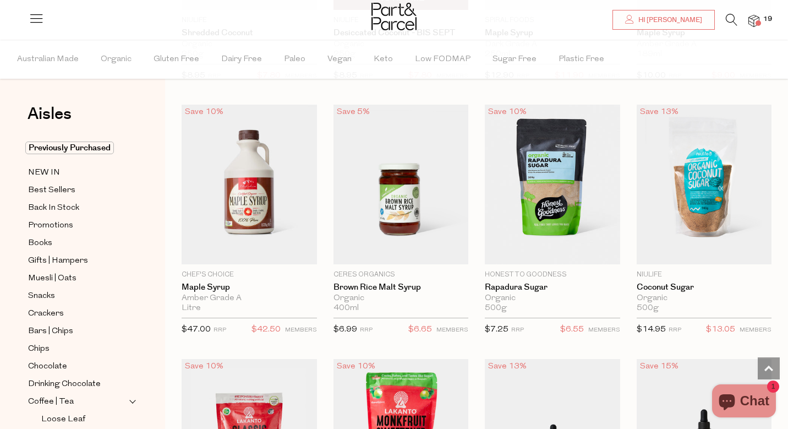
scroll to position [2344, 8]
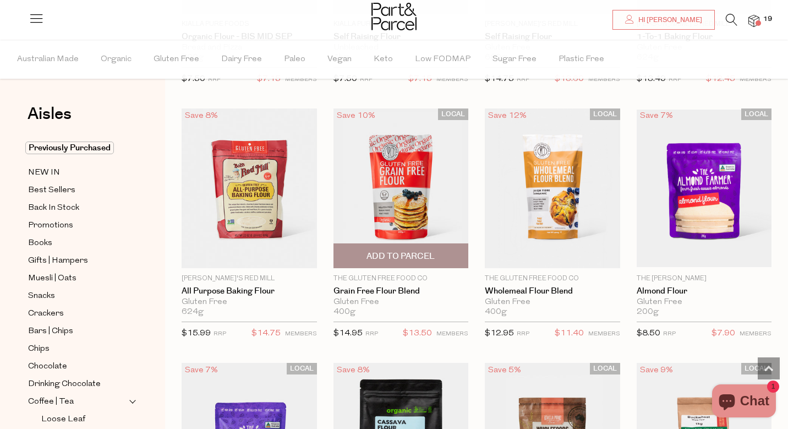
scroll to position [3355, 8]
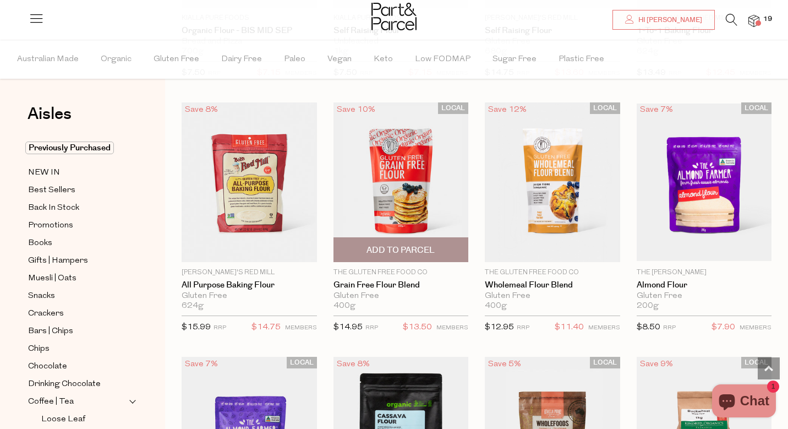
click at [434, 242] on span "Add To Parcel" at bounding box center [401, 250] width 129 height 24
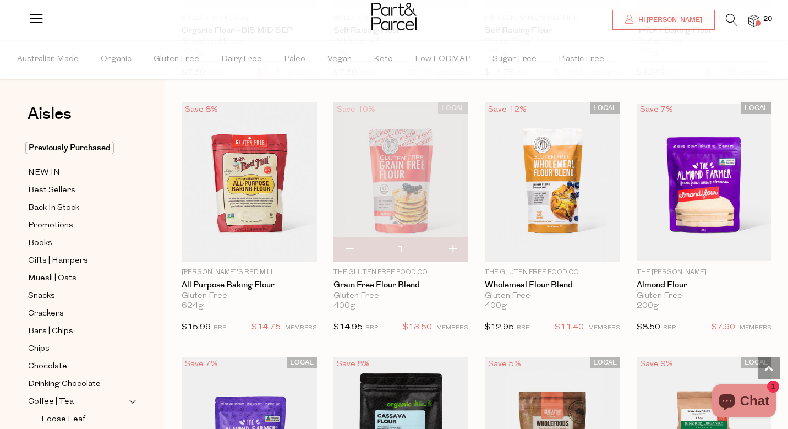
click at [446, 242] on button "button" at bounding box center [452, 249] width 31 height 24
type input "2"
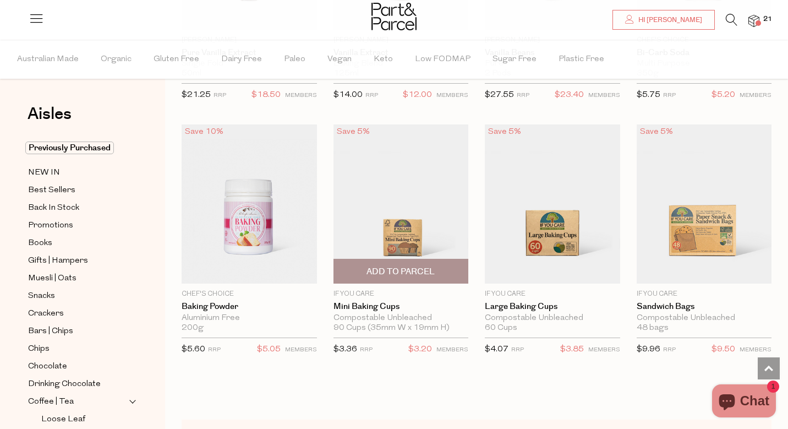
scroll to position [5118, 8]
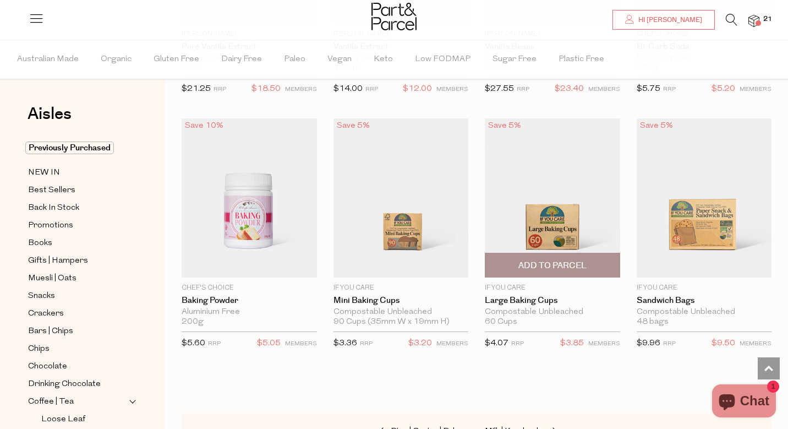
click at [571, 260] on span "Add To Parcel" at bounding box center [553, 266] width 68 height 12
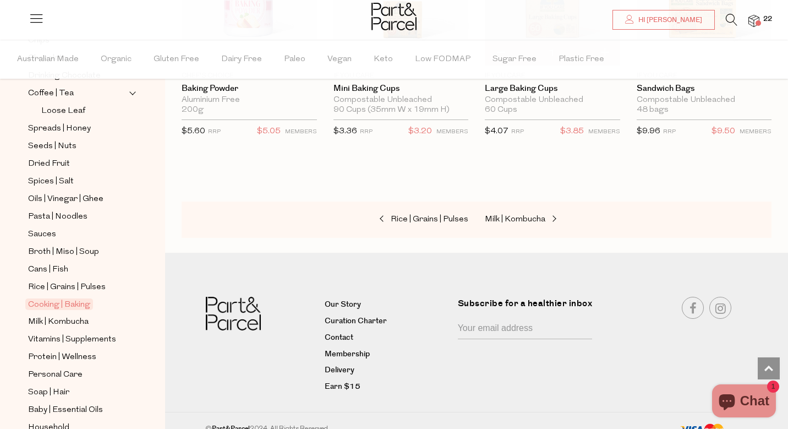
scroll to position [336, 0]
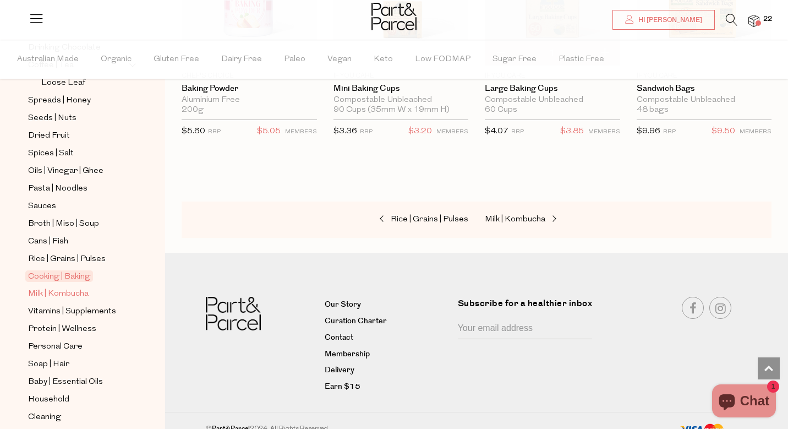
click at [62, 290] on span "Milk | Kombucha" at bounding box center [58, 293] width 61 height 13
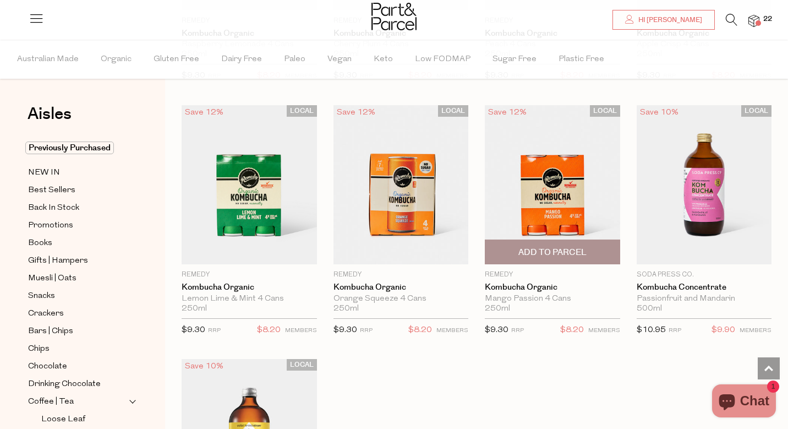
scroll to position [1857, 8]
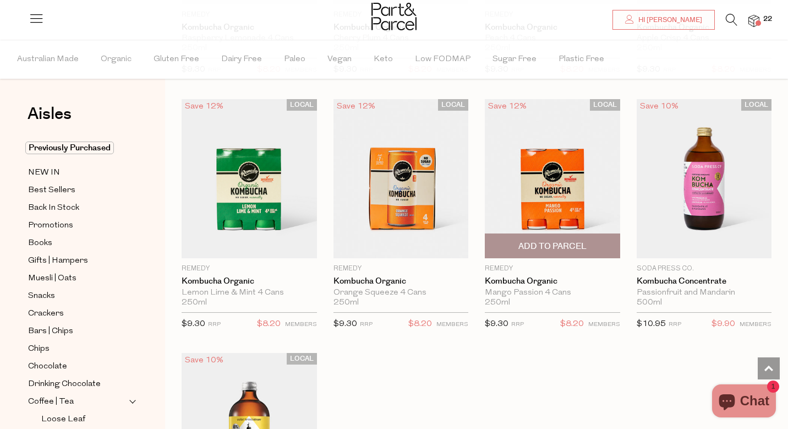
click at [557, 247] on span "Add To Parcel" at bounding box center [553, 247] width 68 height 12
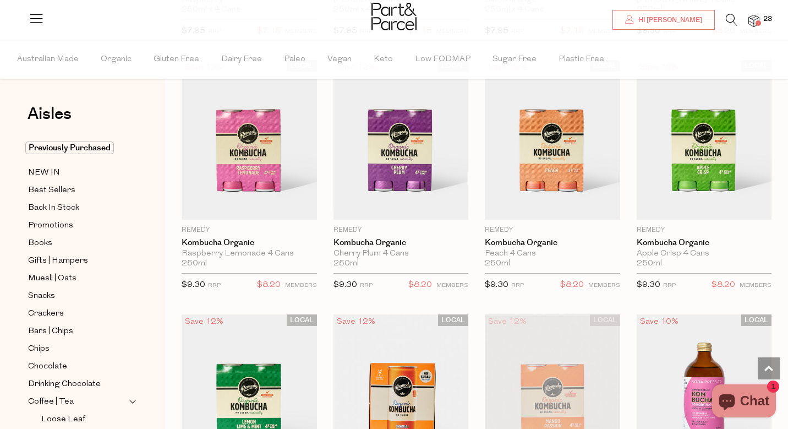
scroll to position [1639, 8]
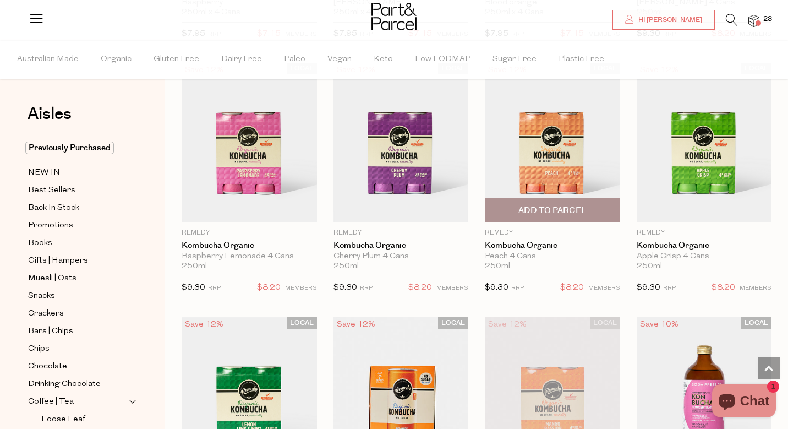
click at [565, 200] on span "Add To Parcel" at bounding box center [552, 210] width 129 height 24
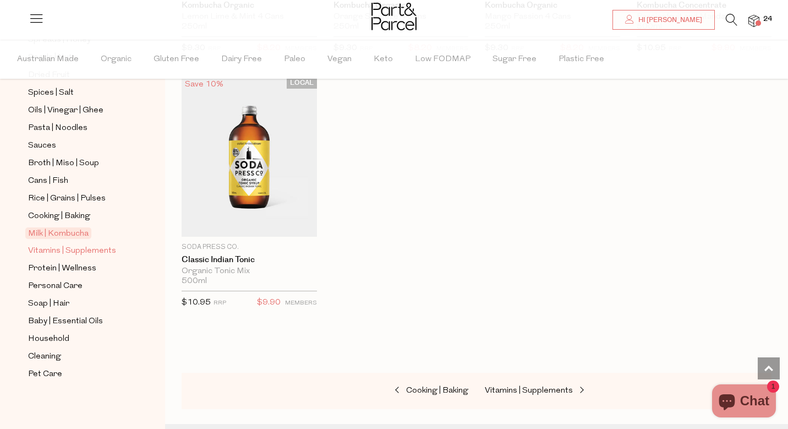
scroll to position [397, 0]
click at [45, 244] on span "Vitamins | Supplements" at bounding box center [72, 250] width 88 height 13
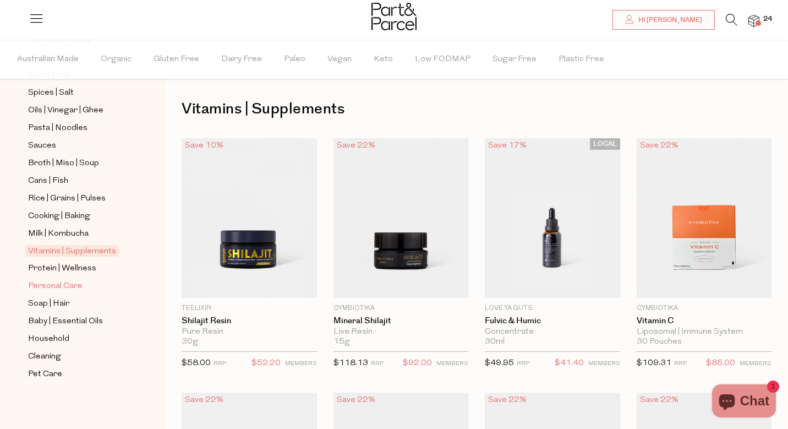
scroll to position [397, 0]
click at [48, 269] on span "Protein | Wellness" at bounding box center [62, 268] width 68 height 13
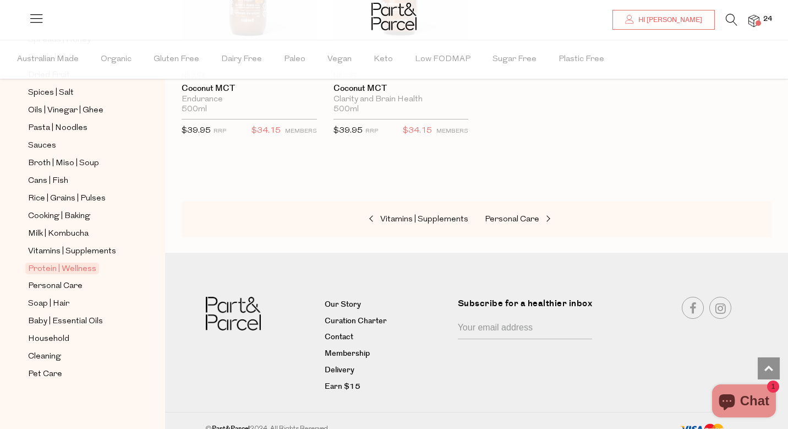
scroll to position [397, 0]
click at [51, 286] on span "Personal Care" at bounding box center [55, 286] width 54 height 13
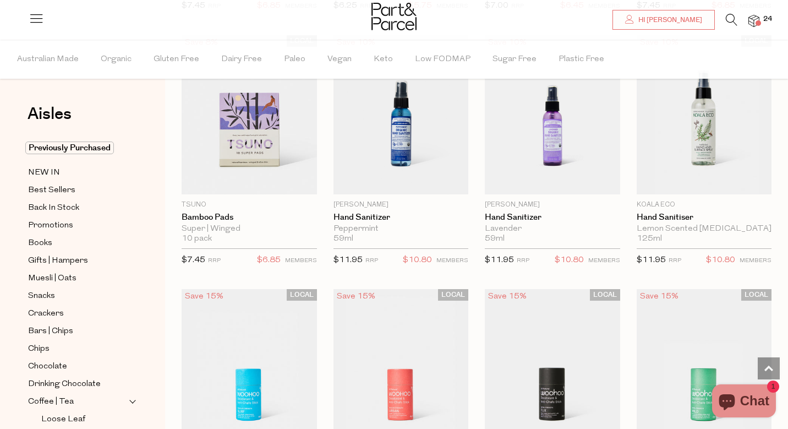
scroll to position [2667, 8]
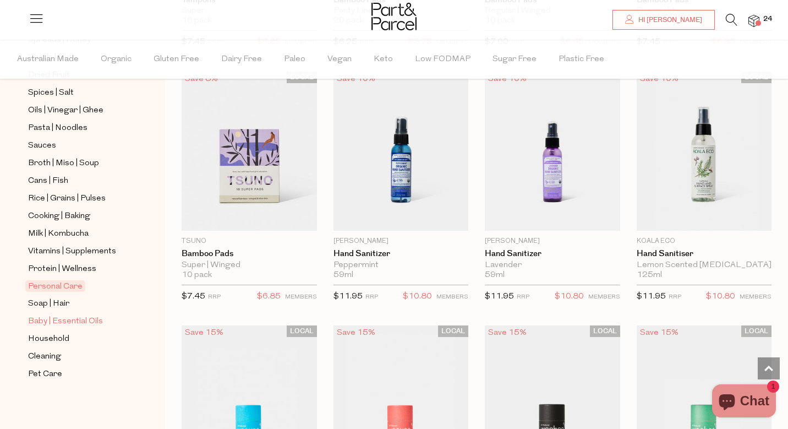
scroll to position [397, 0]
click at [53, 303] on span "Soap | Hair" at bounding box center [48, 303] width 41 height 13
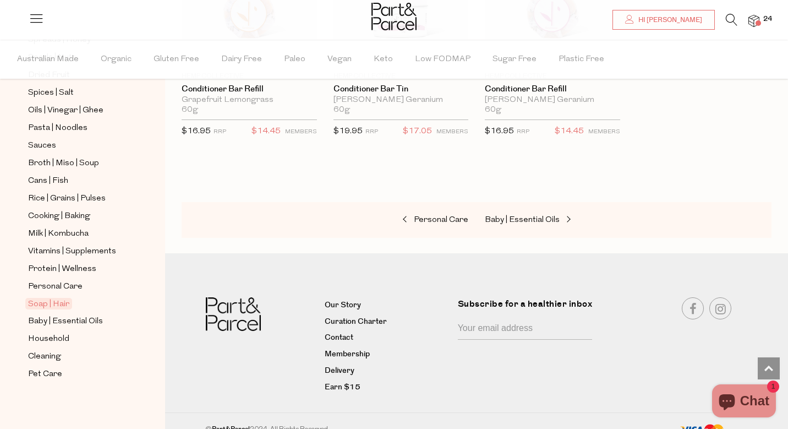
scroll to position [397, 0]
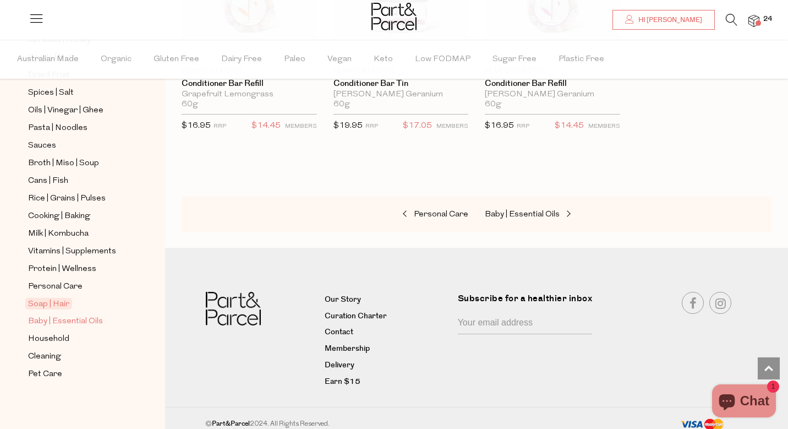
click at [73, 322] on span "Baby | Essential Oils" at bounding box center [65, 321] width 75 height 13
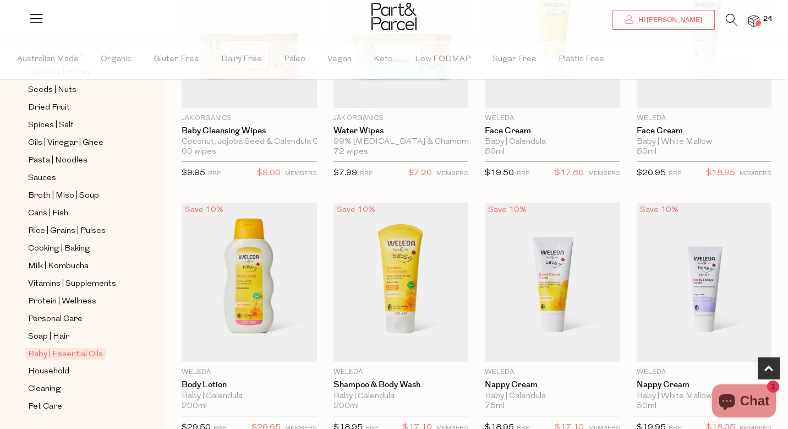
scroll to position [397, 0]
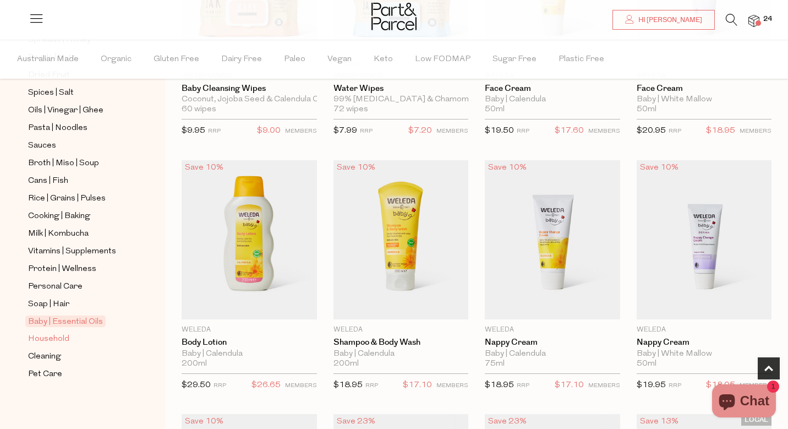
click at [45, 335] on span "Household" at bounding box center [48, 338] width 41 height 13
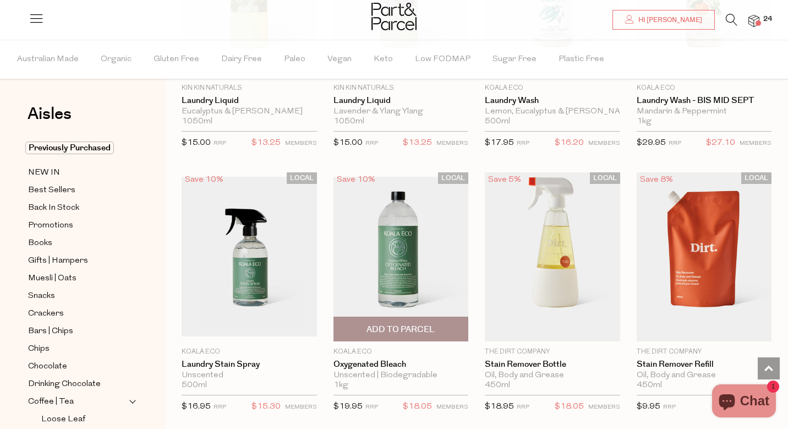
scroll to position [2777, 8]
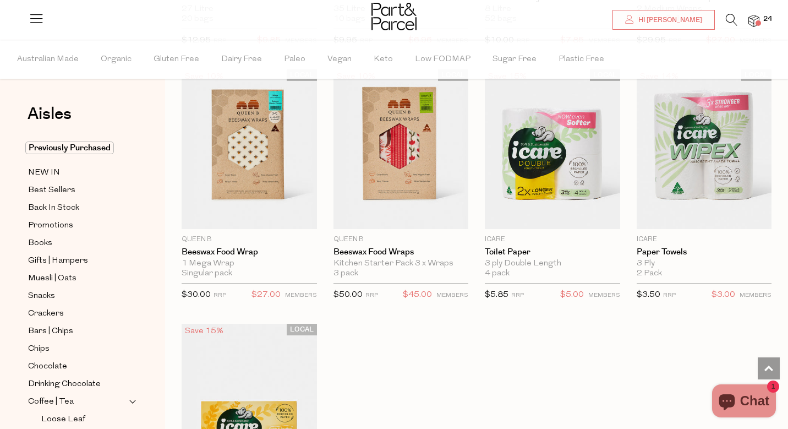
scroll to position [4955, 8]
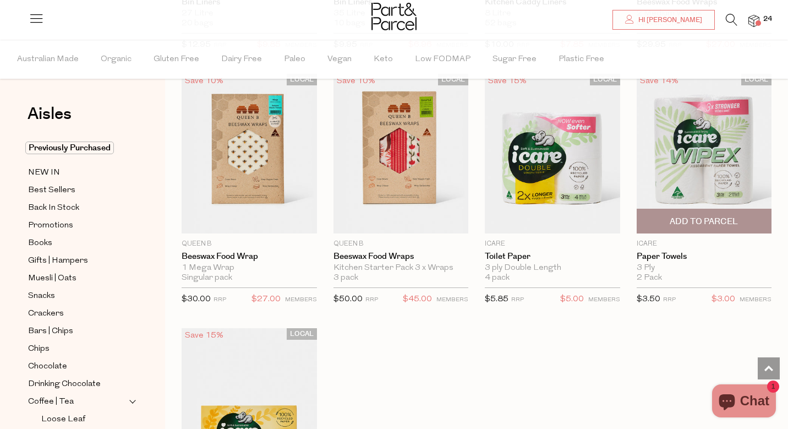
click at [673, 216] on span "Add To Parcel" at bounding box center [704, 222] width 68 height 12
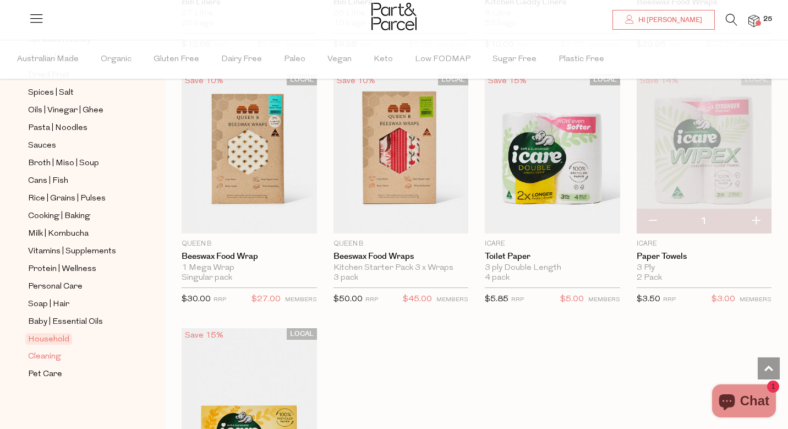
scroll to position [397, 0]
click at [53, 355] on link "Cleaning" at bounding box center [78, 357] width 100 height 14
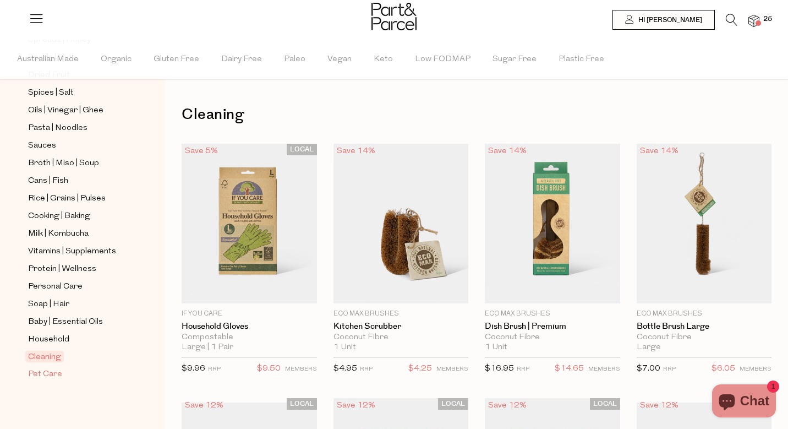
scroll to position [397, 0]
click at [43, 377] on span "Pet Care" at bounding box center [45, 374] width 34 height 13
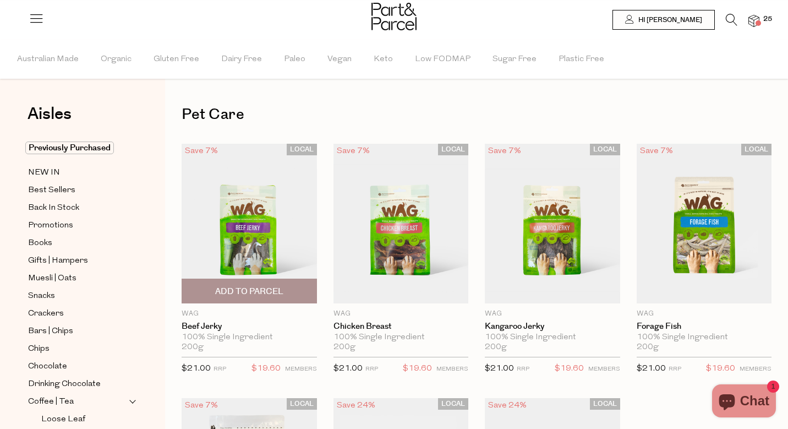
scroll to position [0, 8]
click at [757, 21] on span at bounding box center [759, 23] width 6 height 6
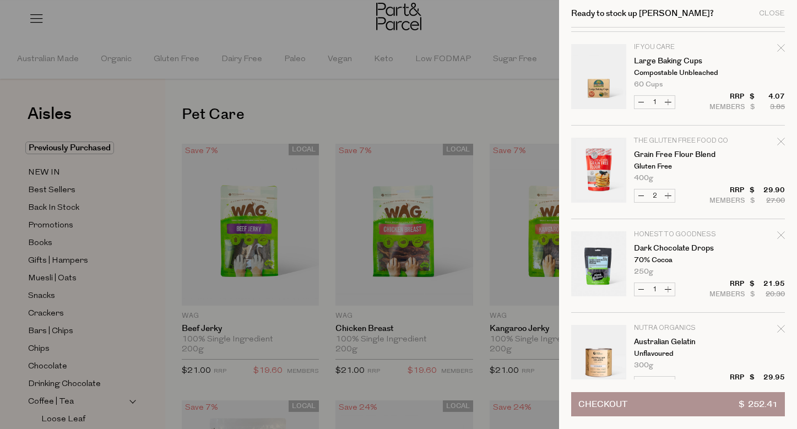
scroll to position [328, 0]
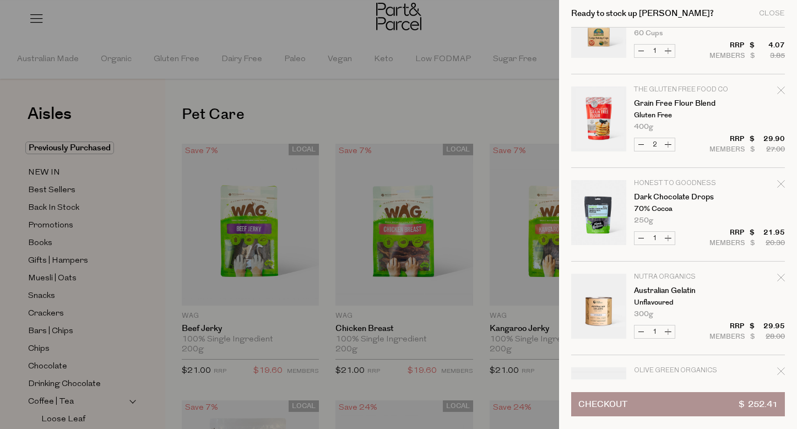
click at [637, 147] on button "Decrease Grain Free Flour Blend" at bounding box center [640, 144] width 13 height 13
type input "1"
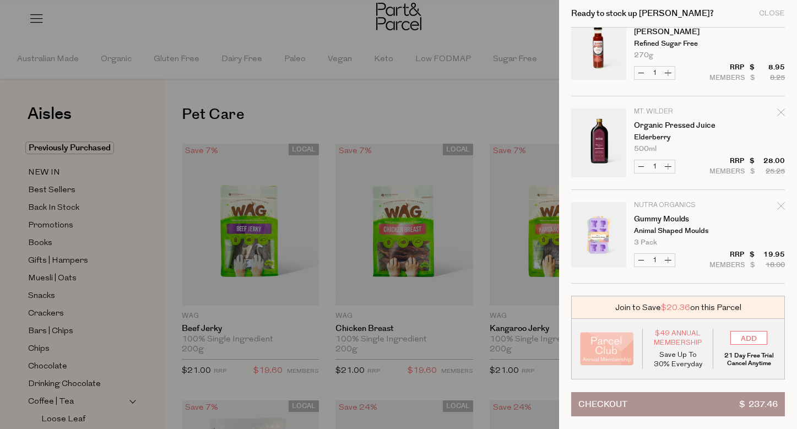
scroll to position [1990, 0]
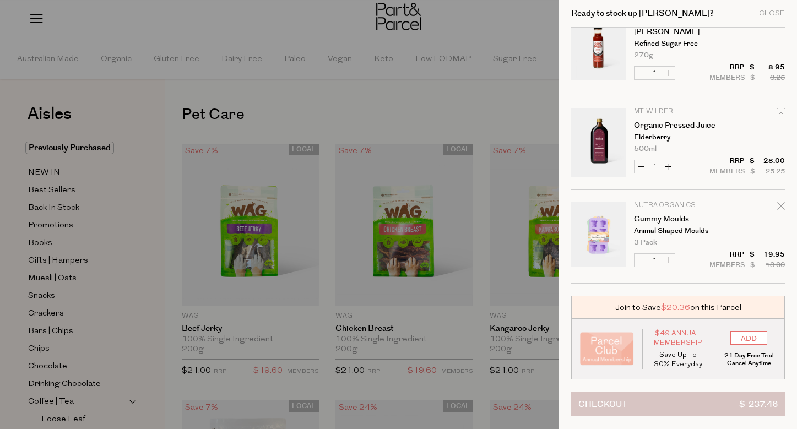
click at [683, 407] on button "Checkout $ 237.46" at bounding box center [678, 404] width 214 height 24
